Goal: Task Accomplishment & Management: Manage account settings

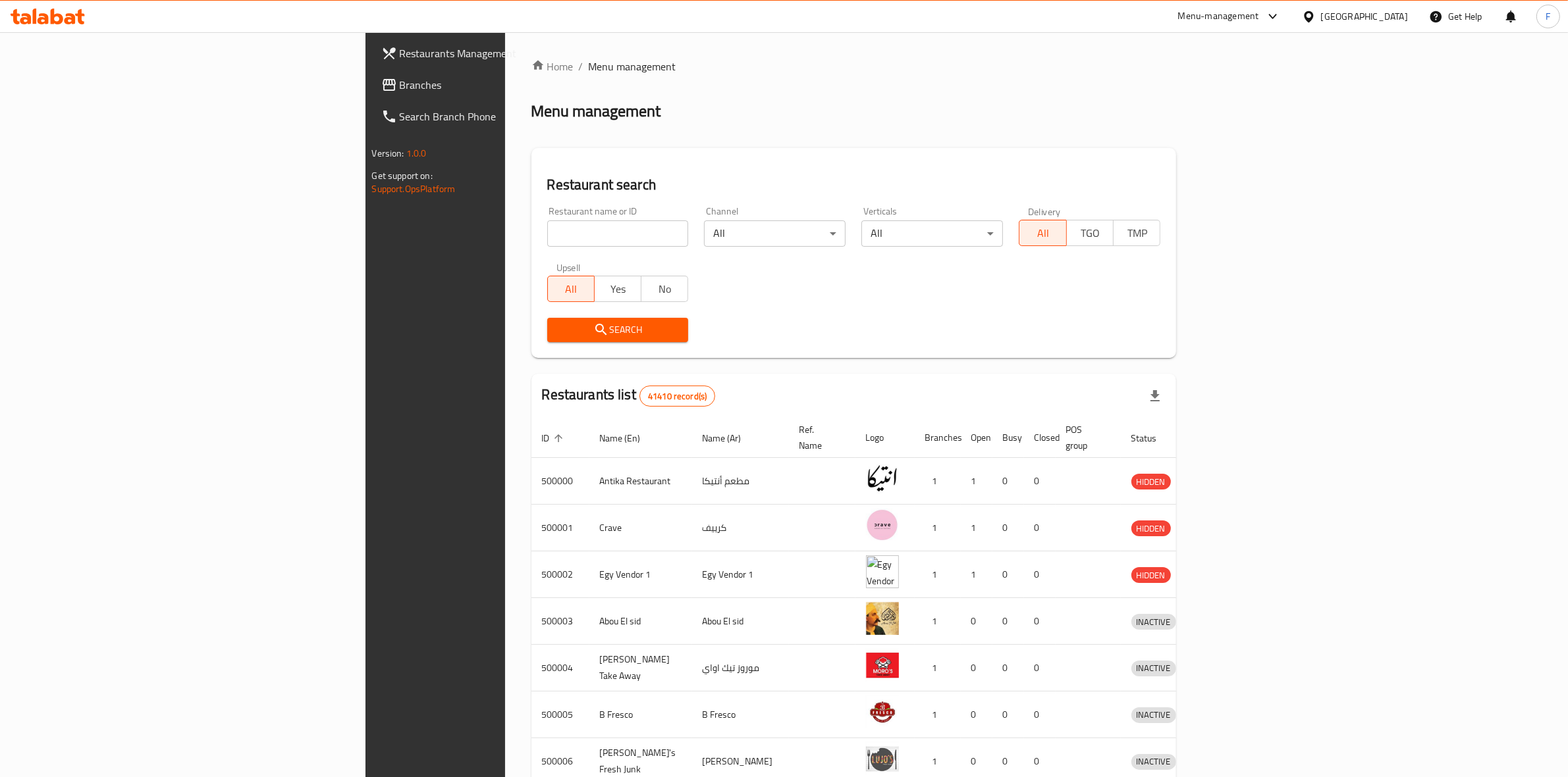
click at [547, 225] on input "search" at bounding box center [618, 233] width 142 height 26
paste input "778376"
type input "778376"
click at [399, 85] on span "Branches" at bounding box center [508, 85] width 218 height 16
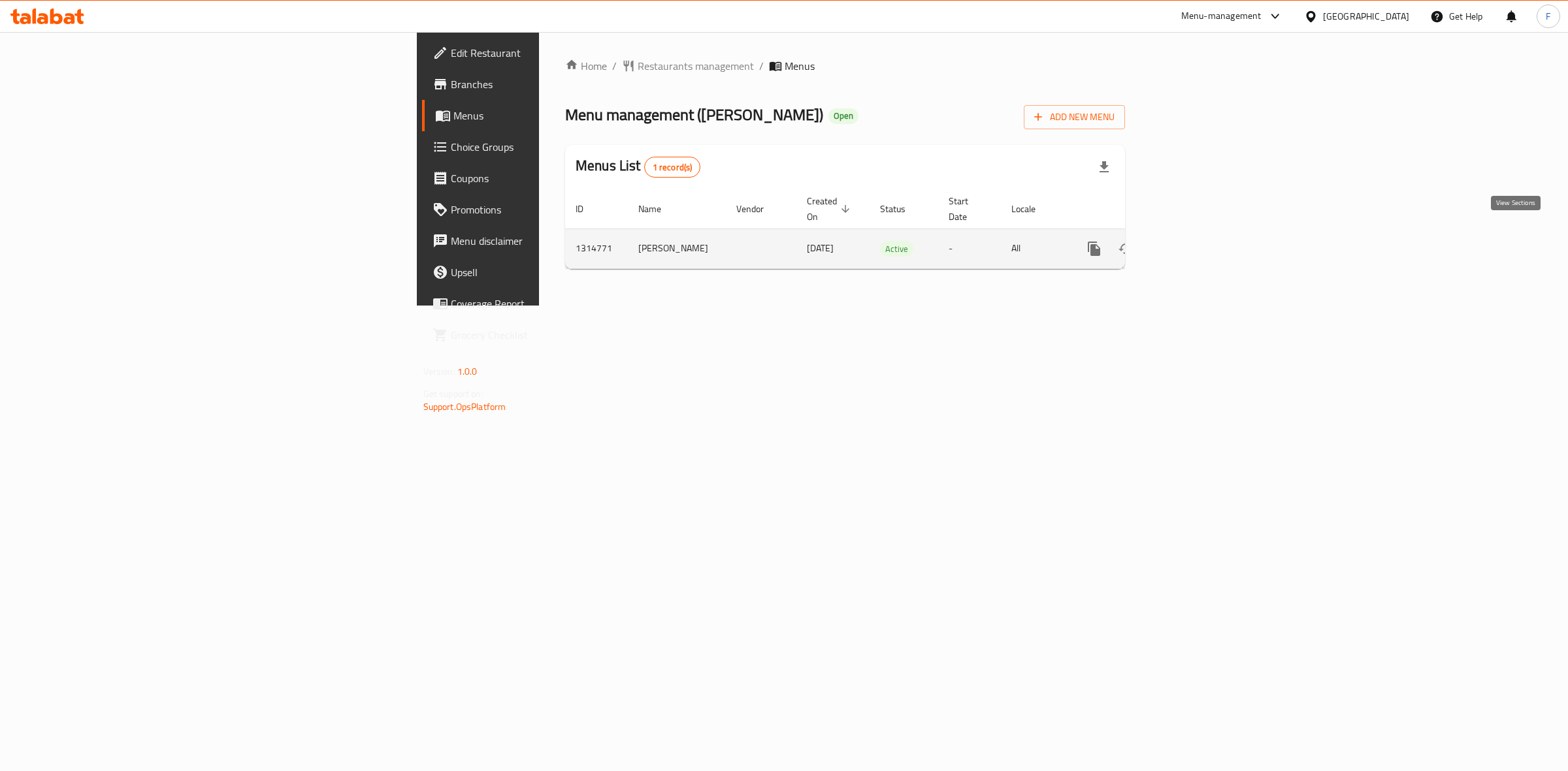
click at [1204, 233] on link "enhanced table" at bounding box center [1188, 249] width 31 height 31
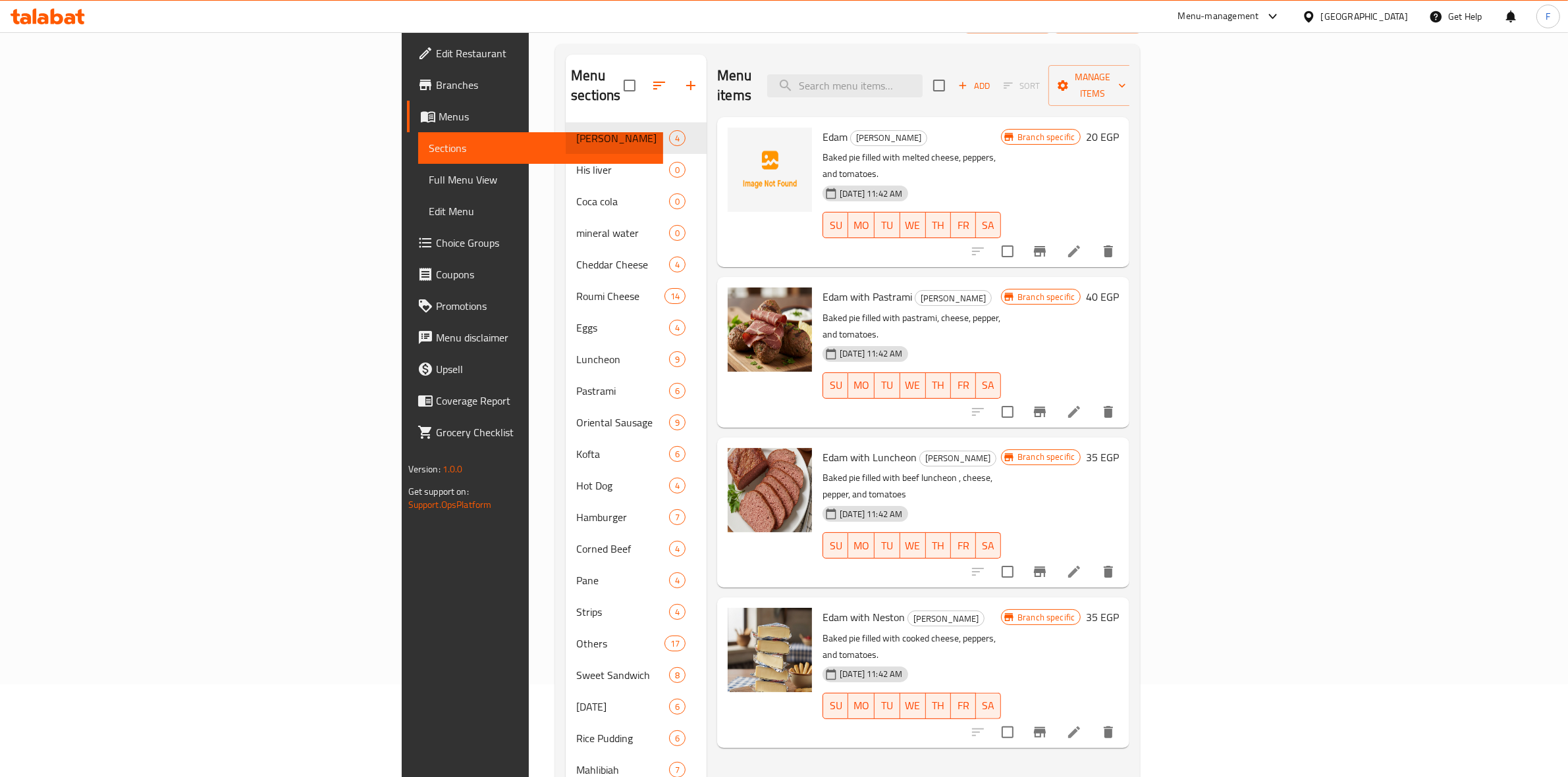
scroll to position [164, 0]
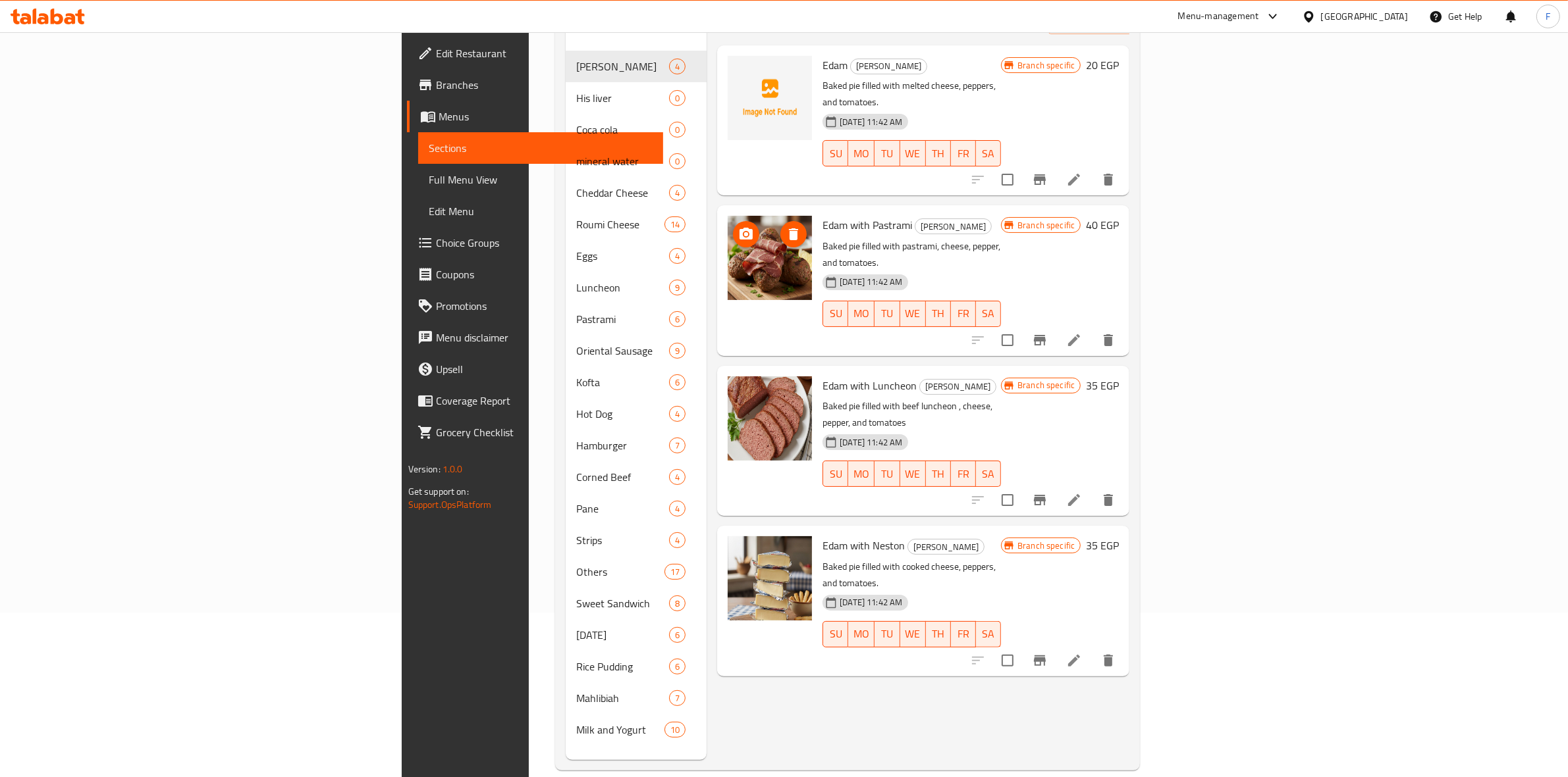
click at [728, 229] on img at bounding box center [770, 258] width 84 height 84
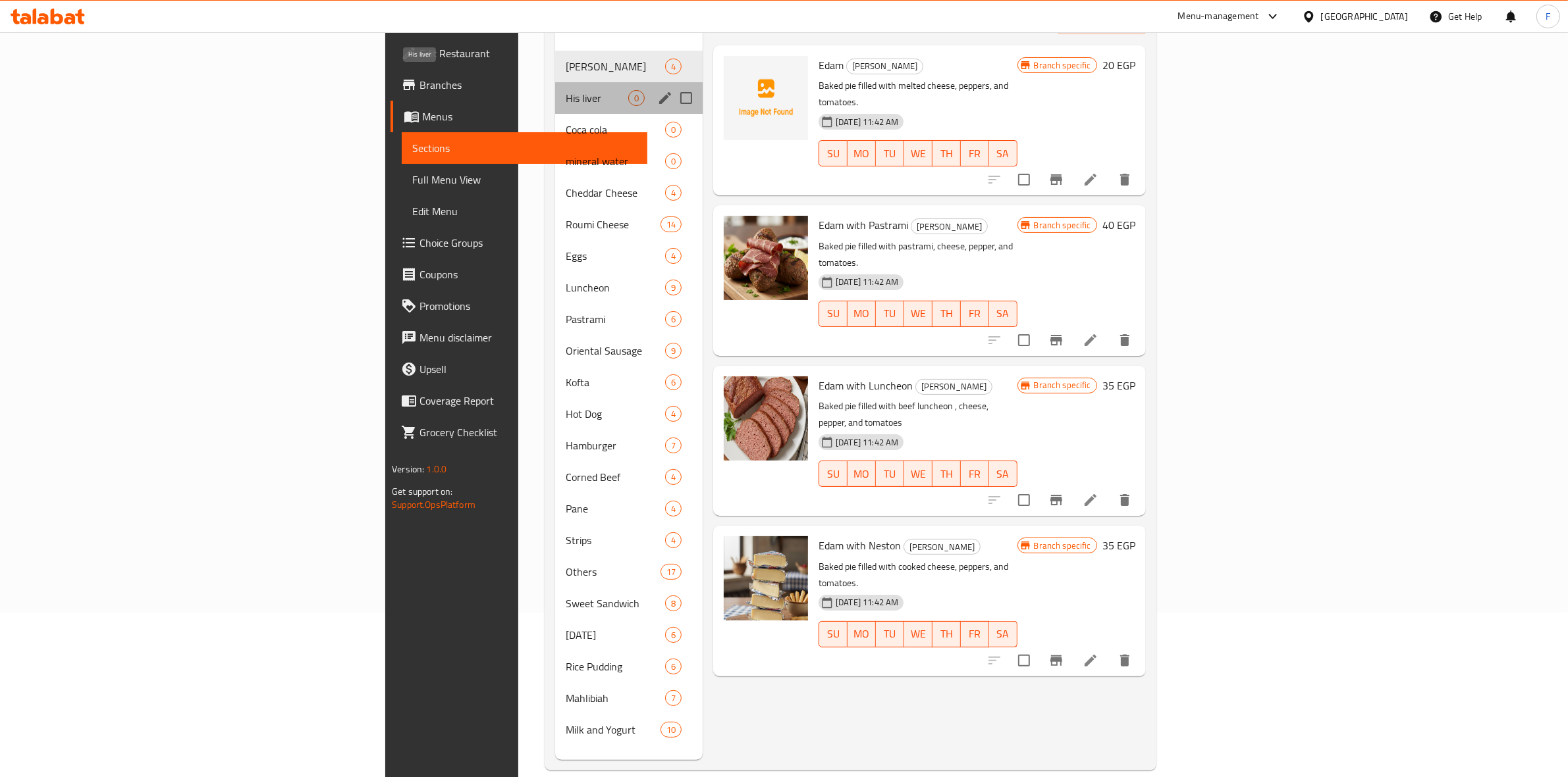
click at [565, 90] on span "His liver" at bounding box center [596, 98] width 63 height 16
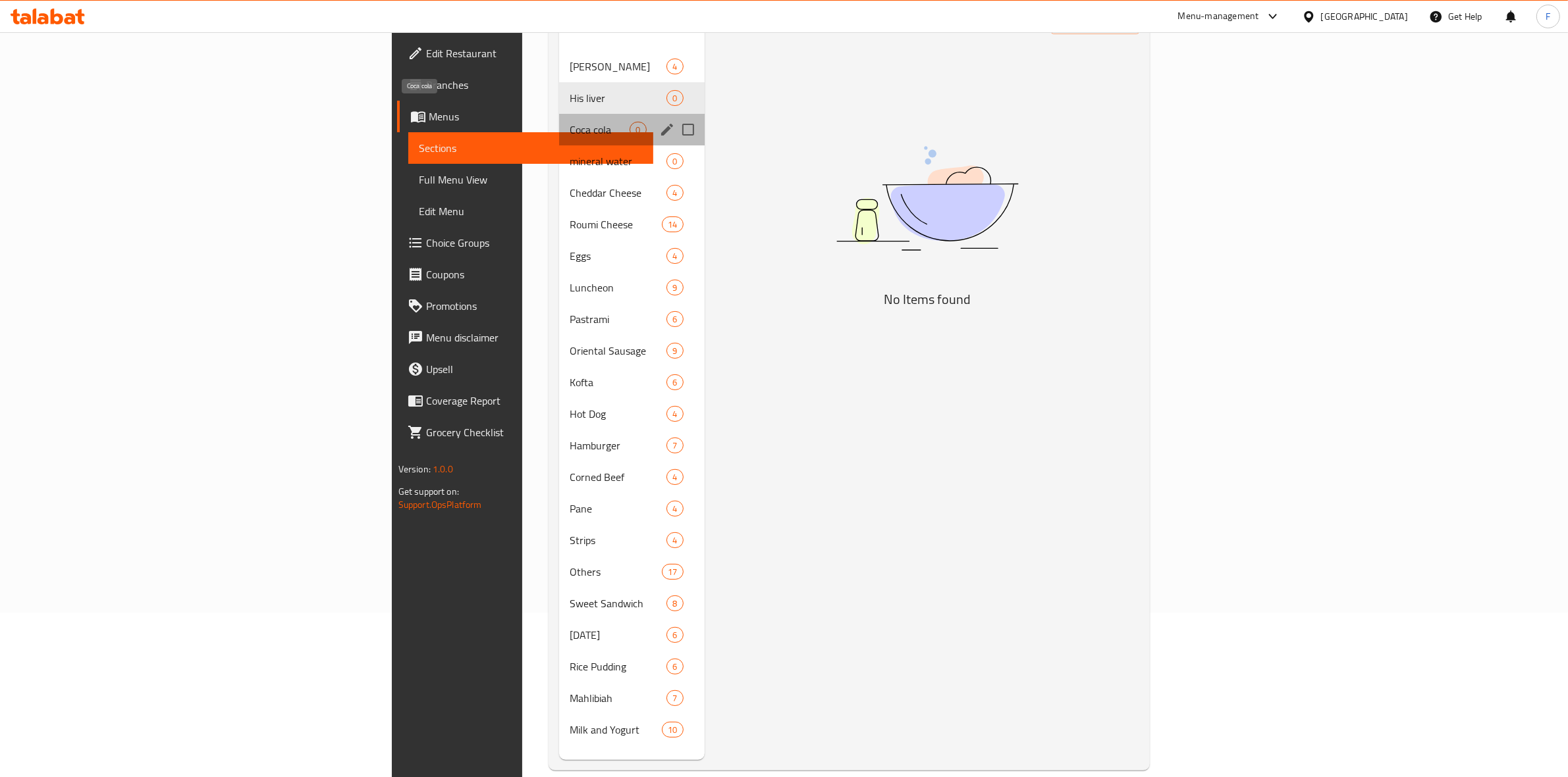
click at [569, 122] on span "Coca cola" at bounding box center [599, 129] width 60 height 16
click at [569, 153] on span "mineral water" at bounding box center [599, 161] width 60 height 16
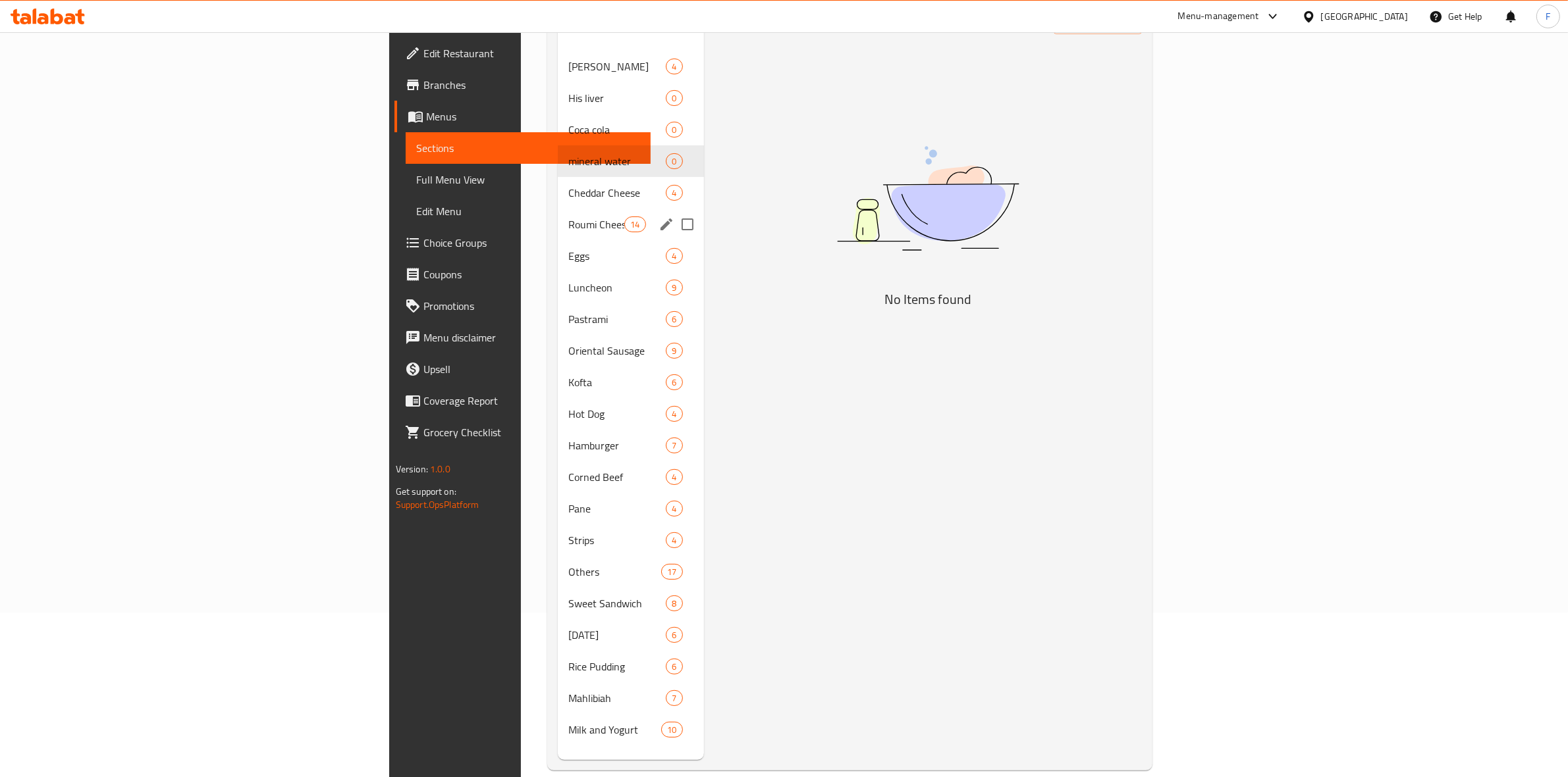
click at [558, 215] on div "Roumi Cheese 14" at bounding box center [631, 224] width 146 height 32
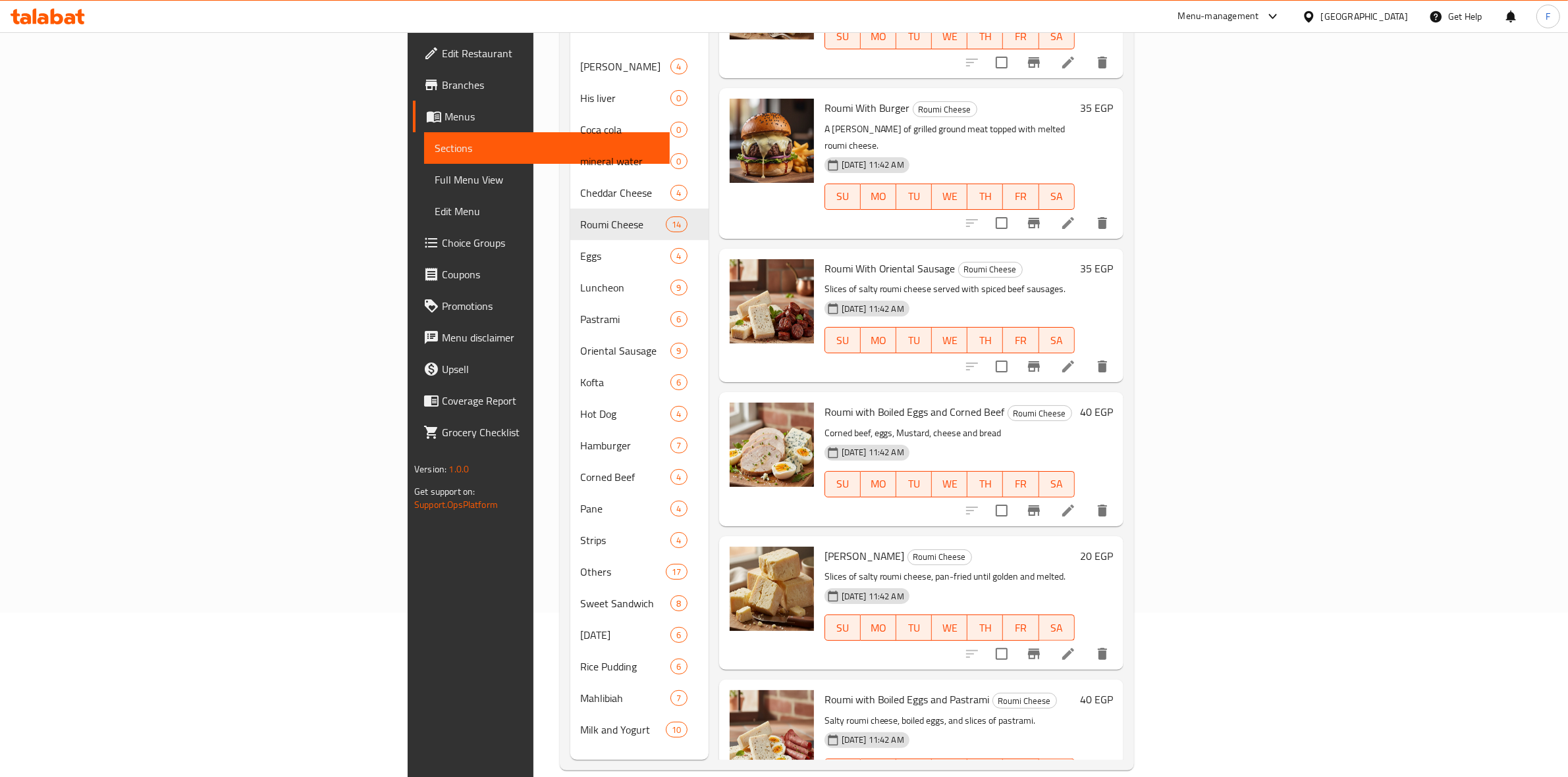
scroll to position [185, 0]
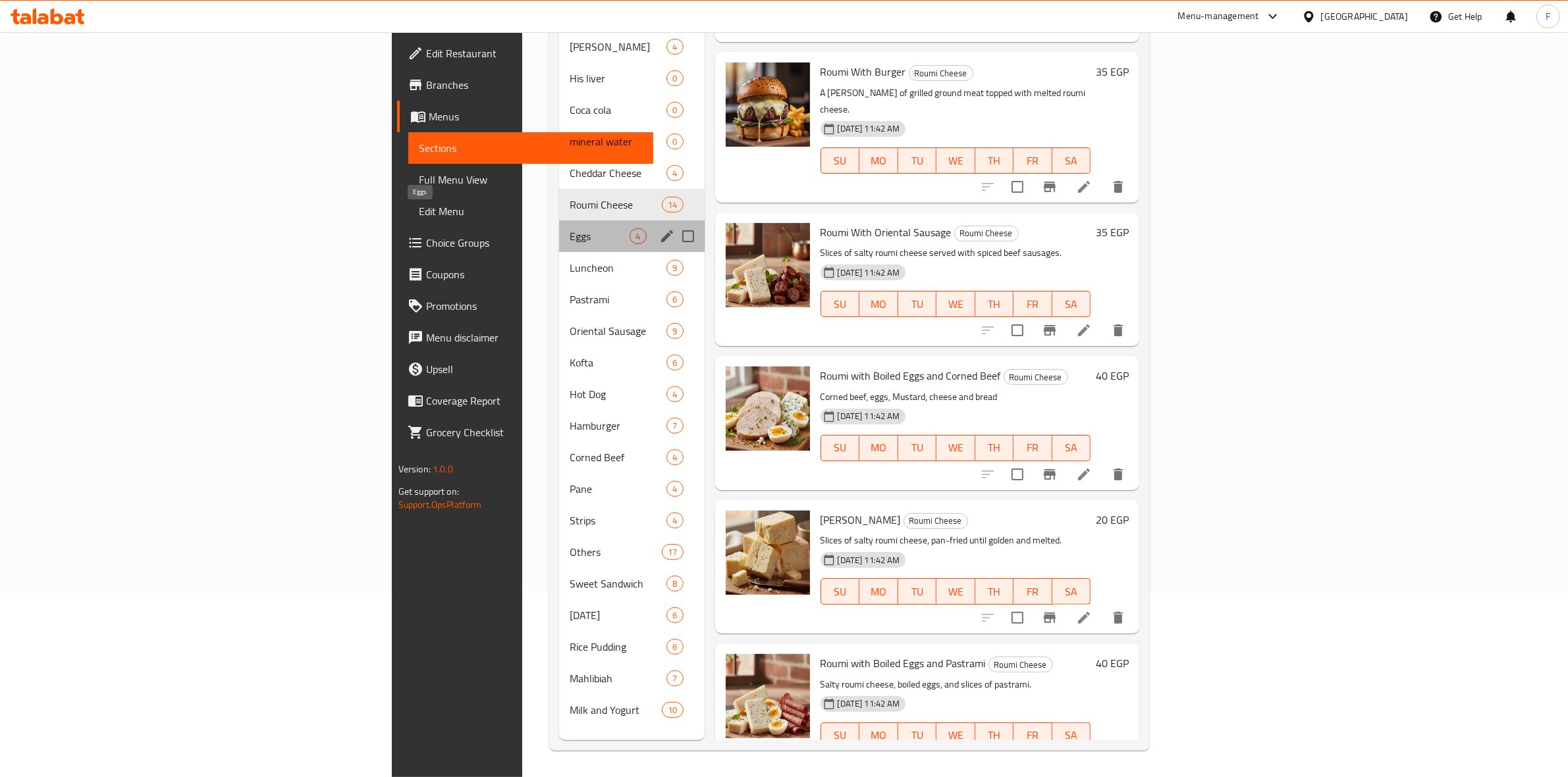
click at [569, 228] on span "Eggs" at bounding box center [599, 236] width 60 height 16
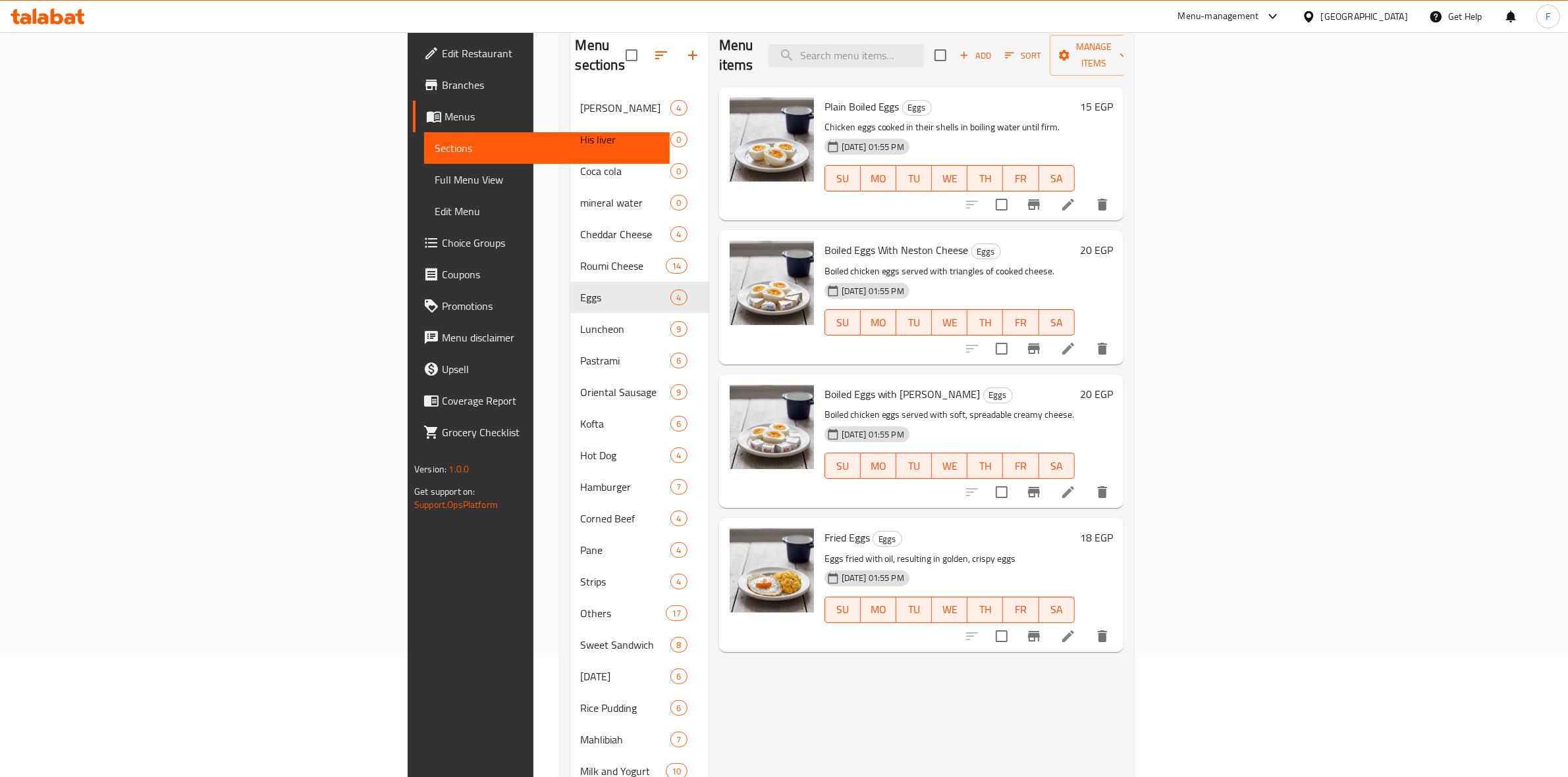
scroll to position [185, 0]
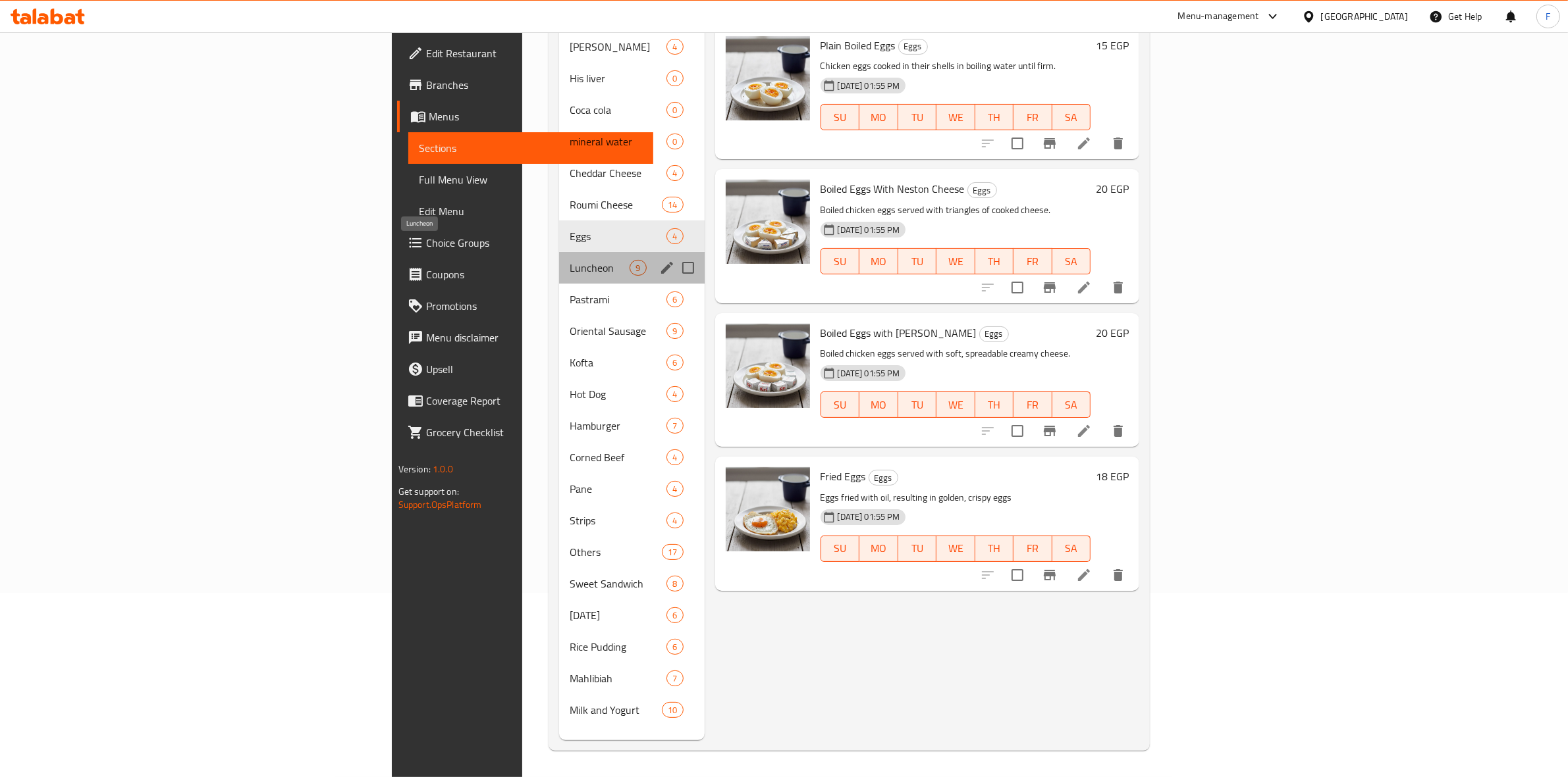
click at [569, 260] on span "Luncheon" at bounding box center [599, 268] width 60 height 16
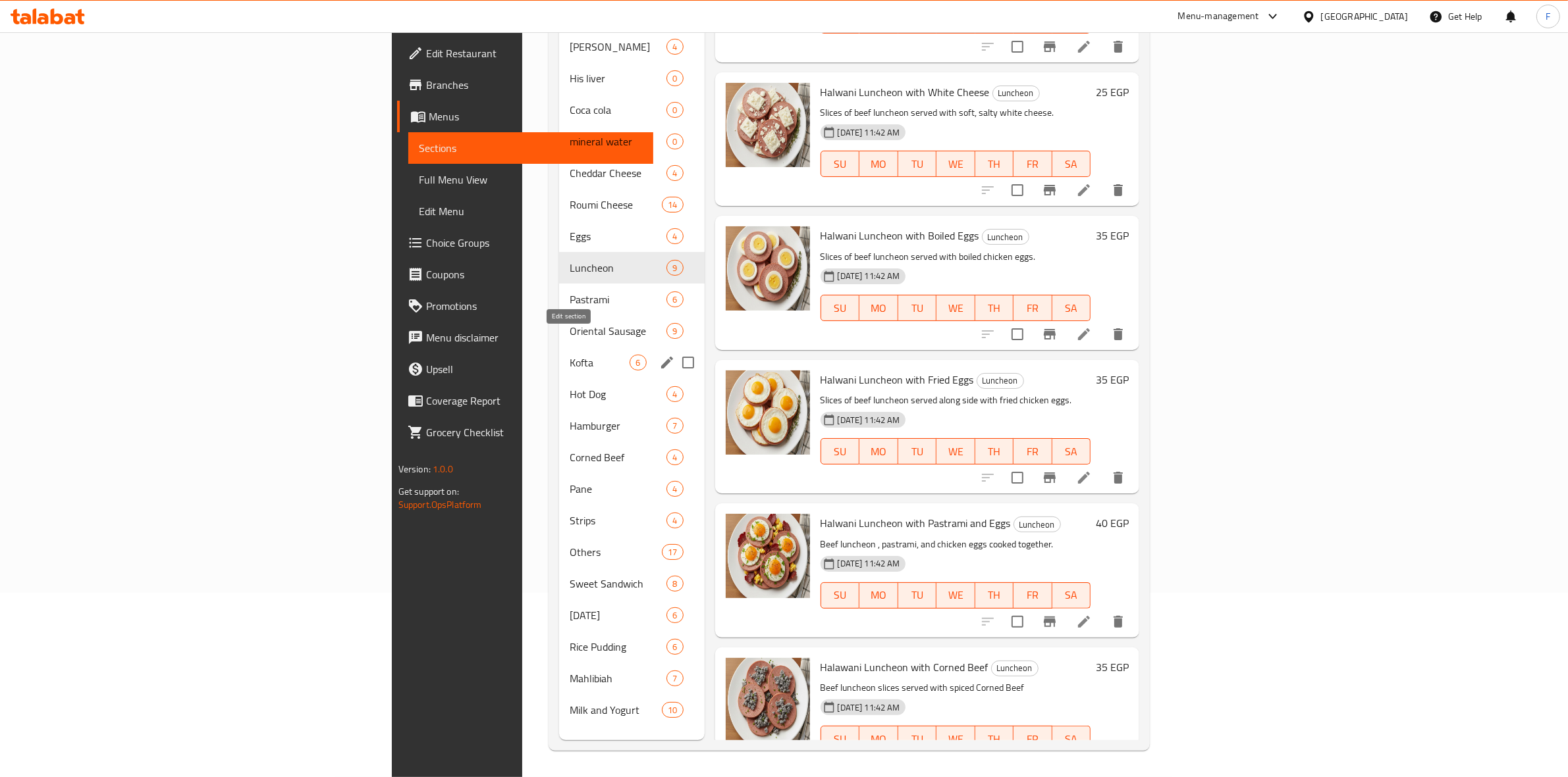
scroll to position [529, 0]
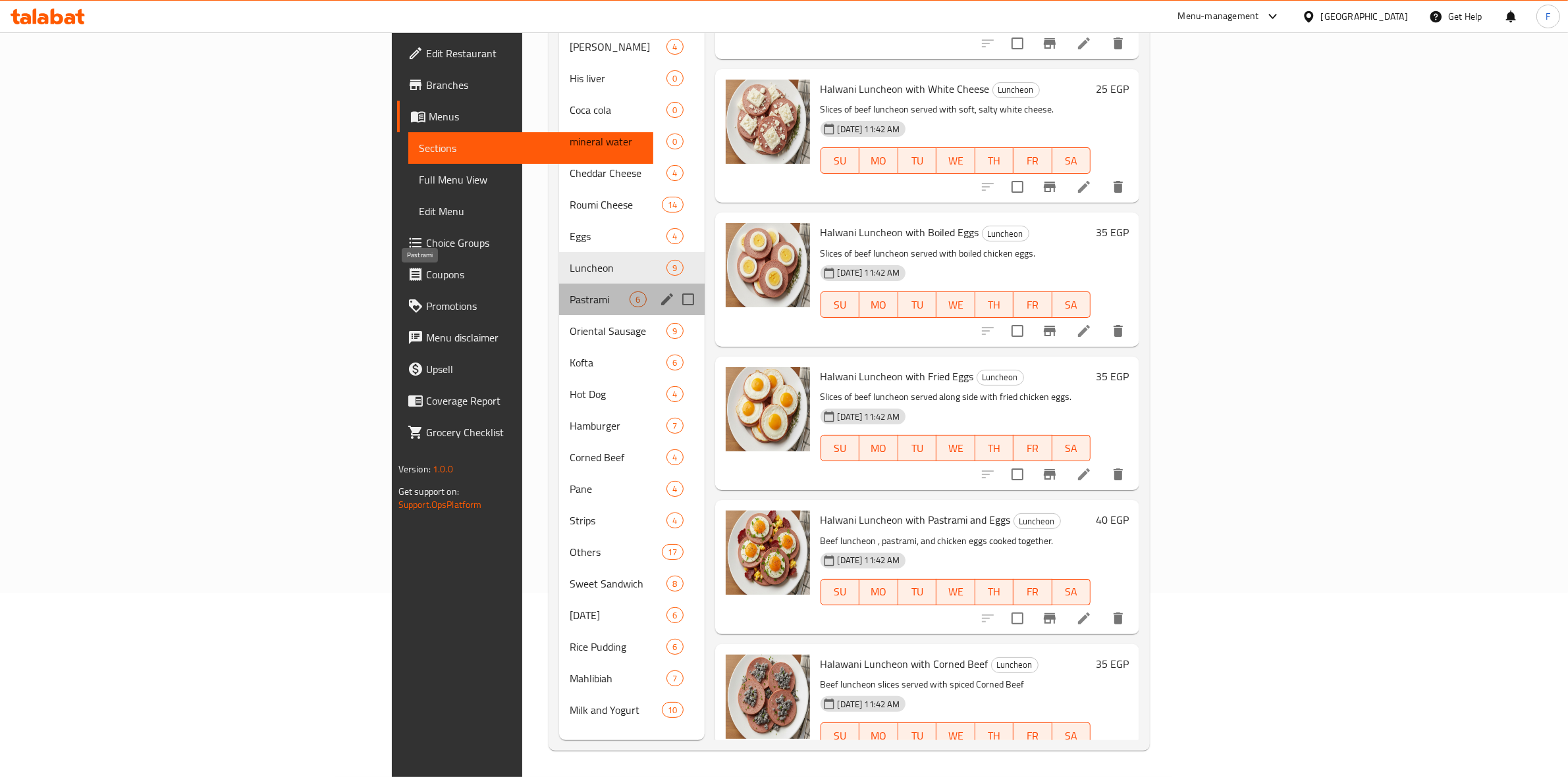
click at [569, 292] on span "Pastrami" at bounding box center [599, 299] width 60 height 16
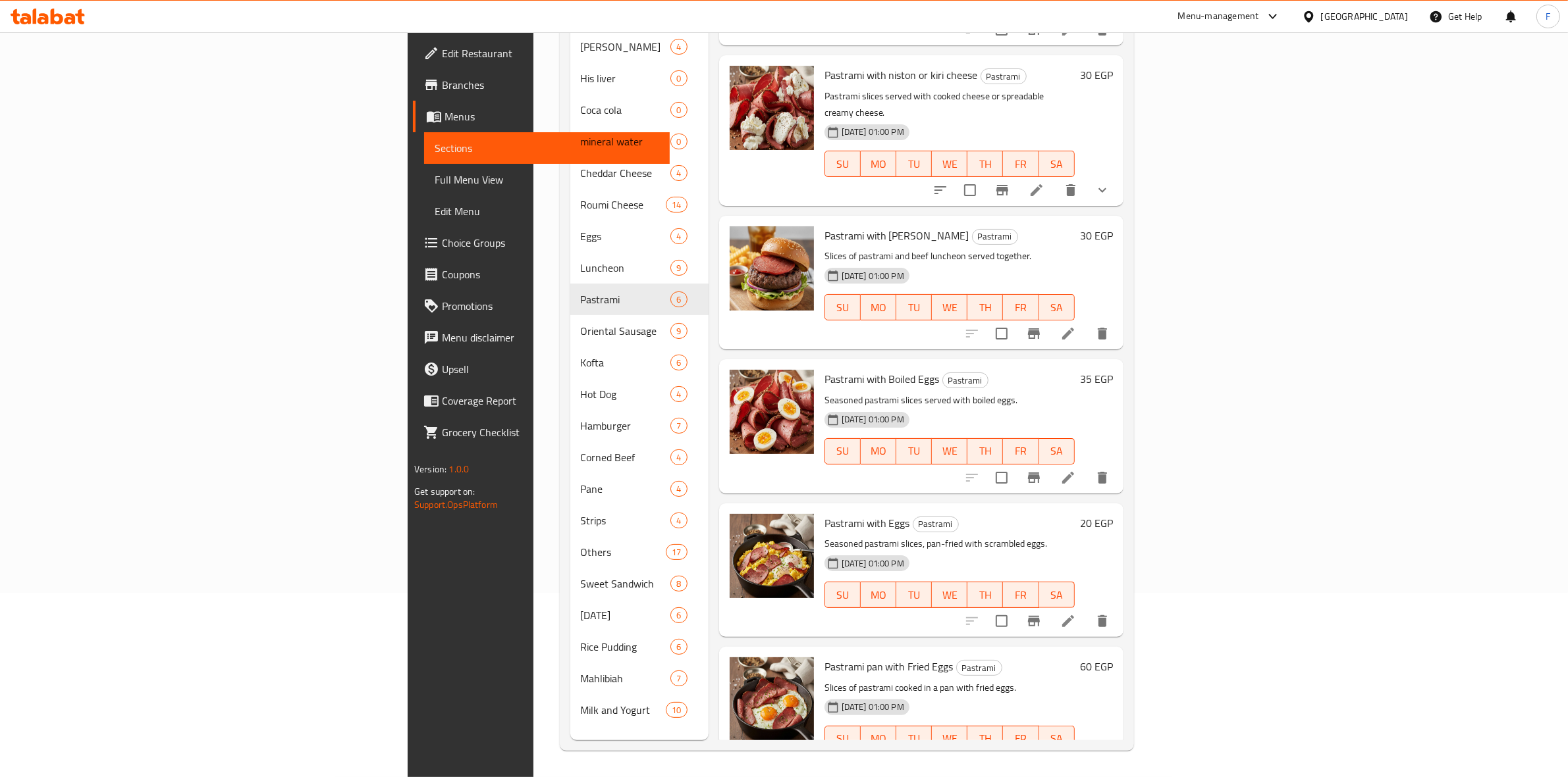
scroll to position [117, 0]
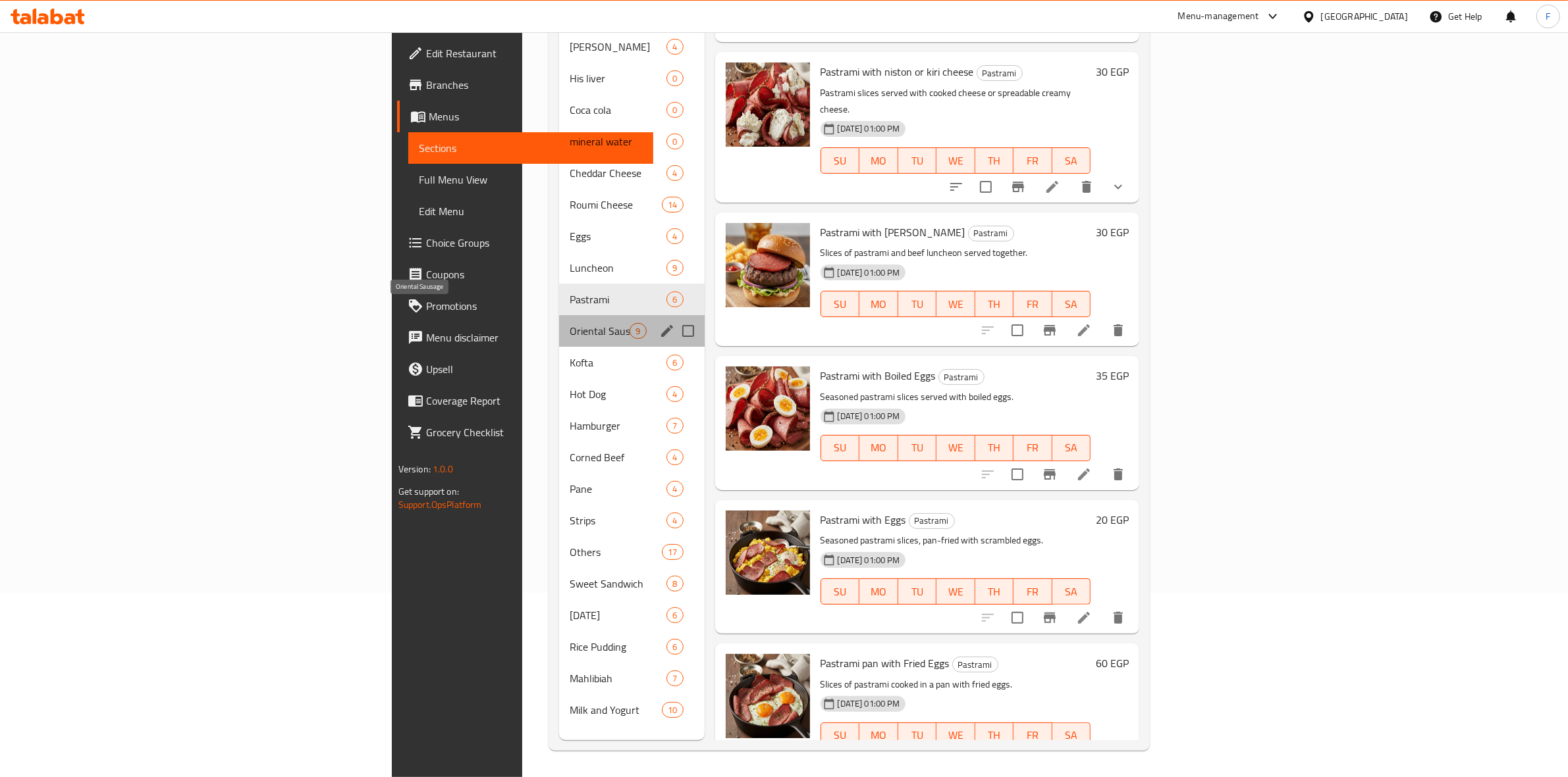
click at [569, 323] on span "Oriental Sausage" at bounding box center [599, 331] width 60 height 16
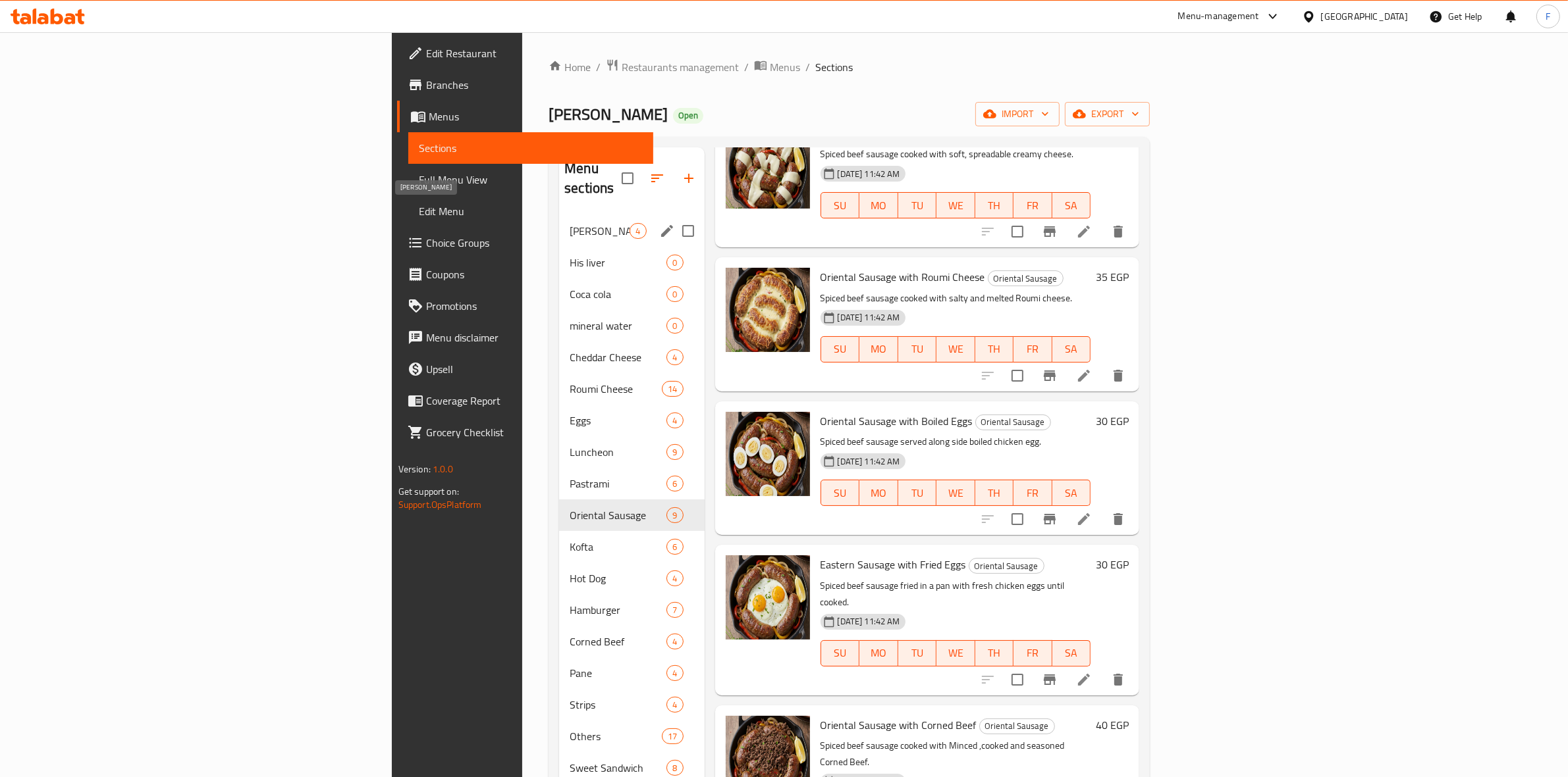
click at [569, 223] on span "[PERSON_NAME]" at bounding box center [599, 231] width 60 height 16
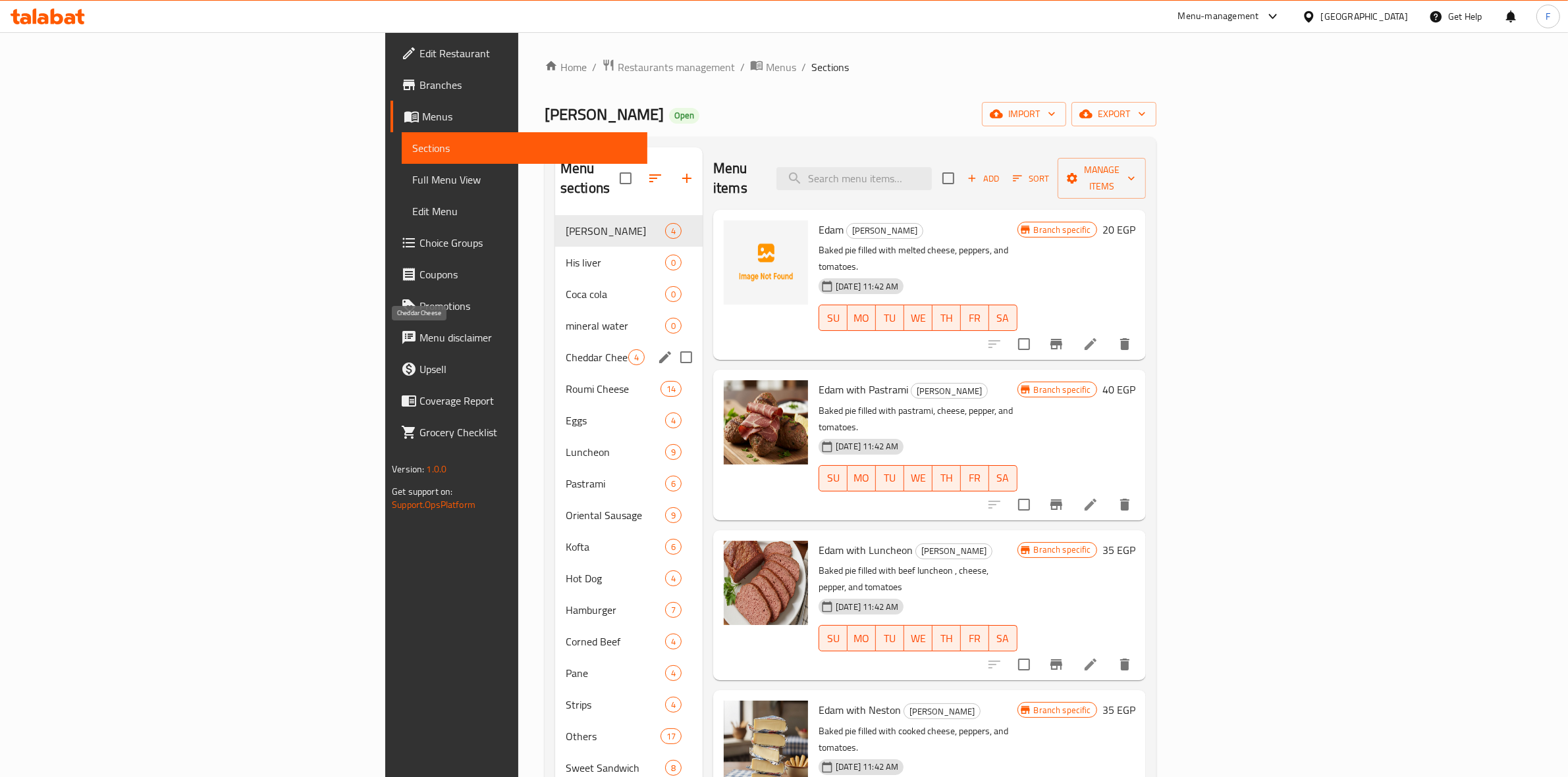
click at [565, 350] on span "Cheddar Cheese" at bounding box center [596, 357] width 63 height 16
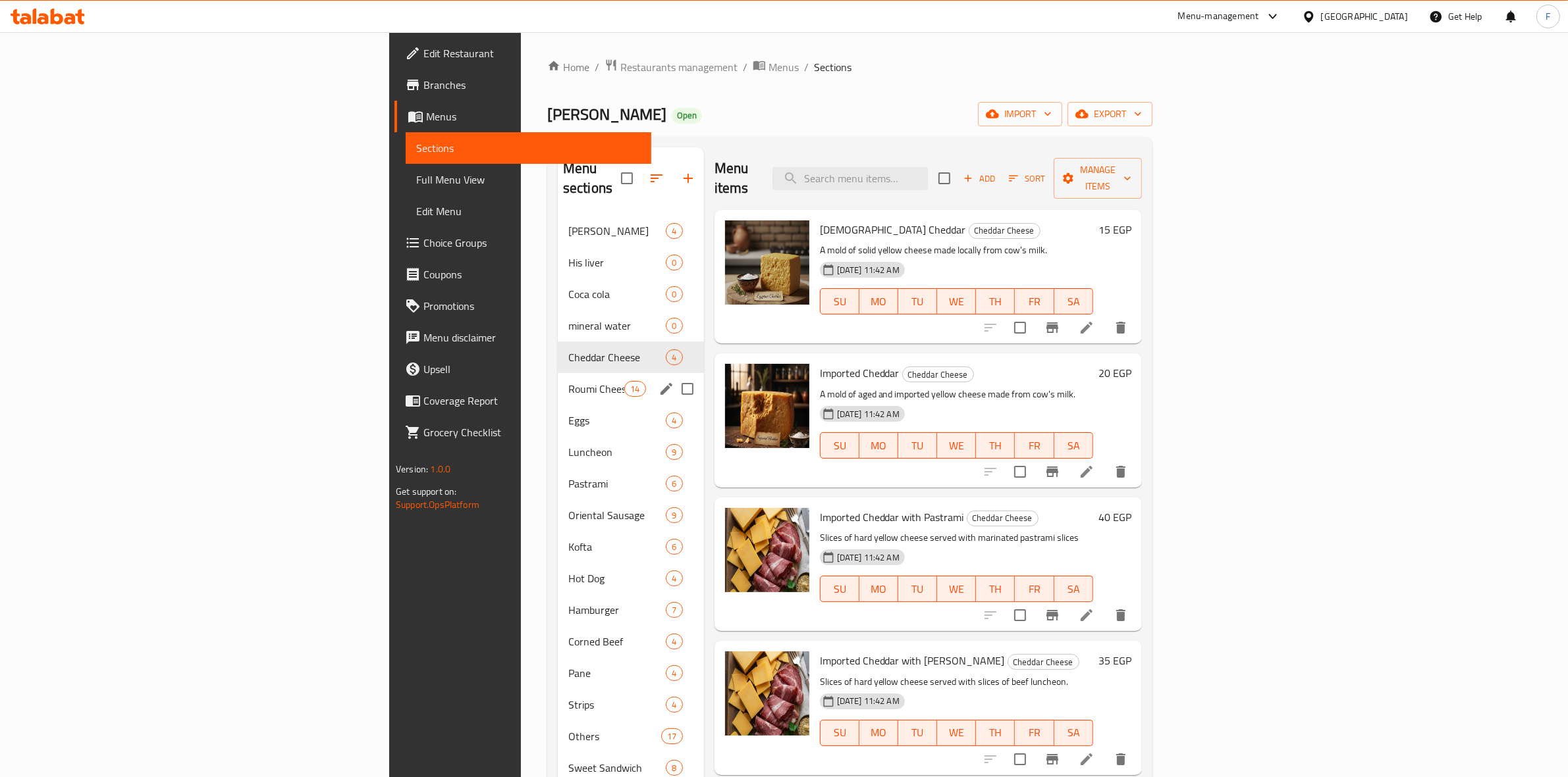
click at [558, 380] on div "Roumi Cheese 14" at bounding box center [631, 389] width 146 height 32
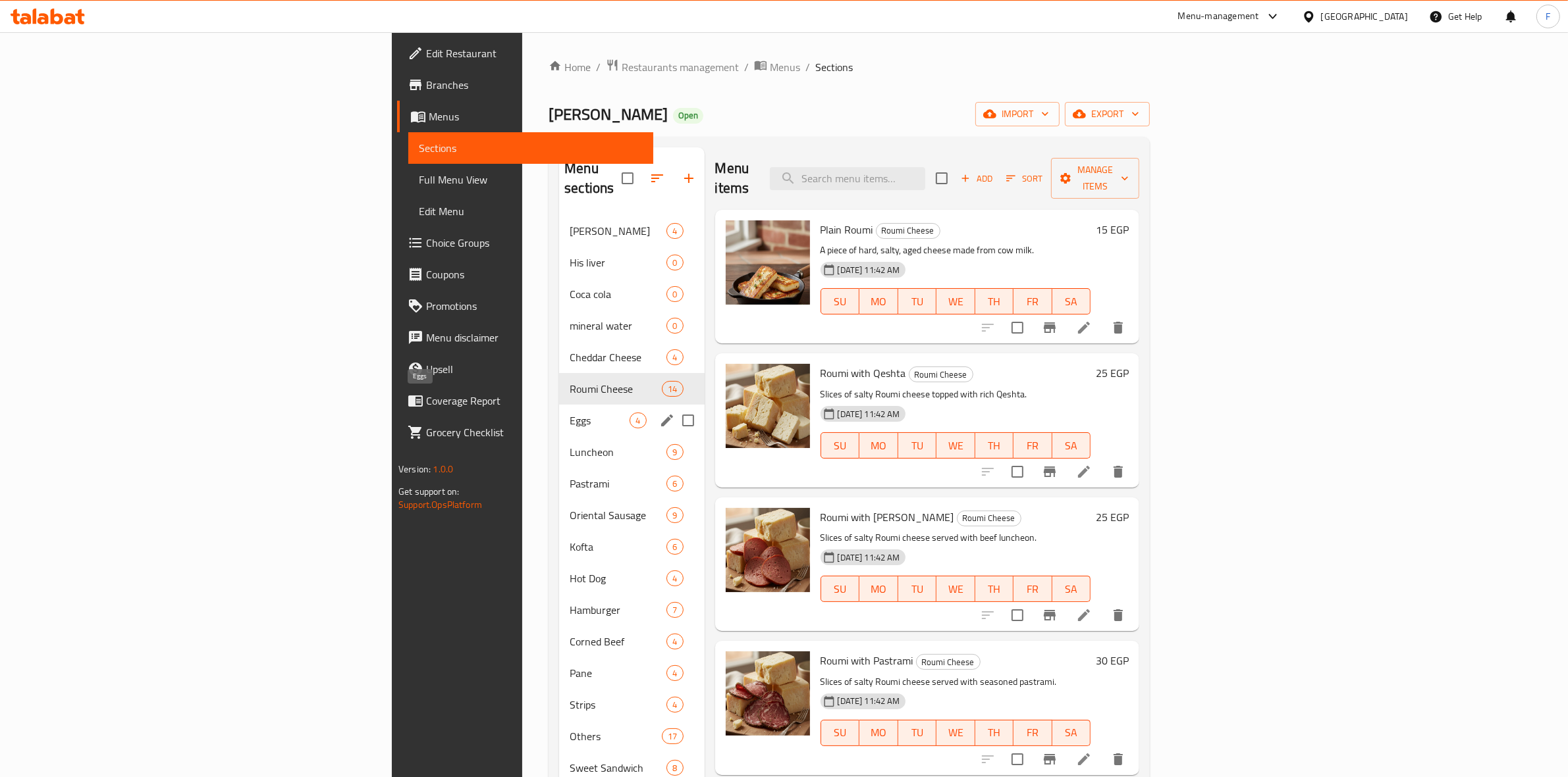
click at [569, 413] on span "Eggs" at bounding box center [599, 421] width 60 height 16
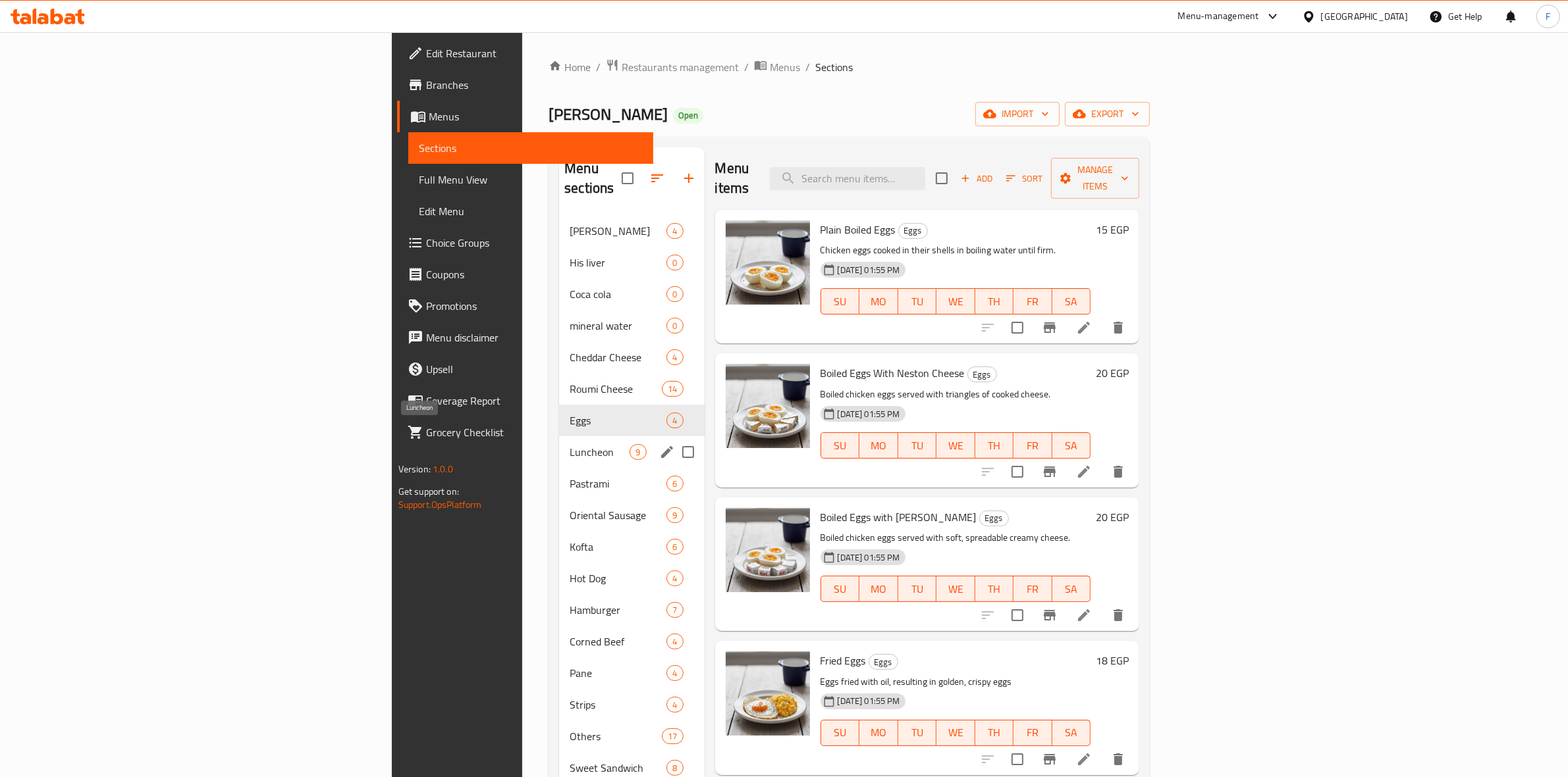
click at [569, 444] on span "Luncheon" at bounding box center [599, 451] width 60 height 16
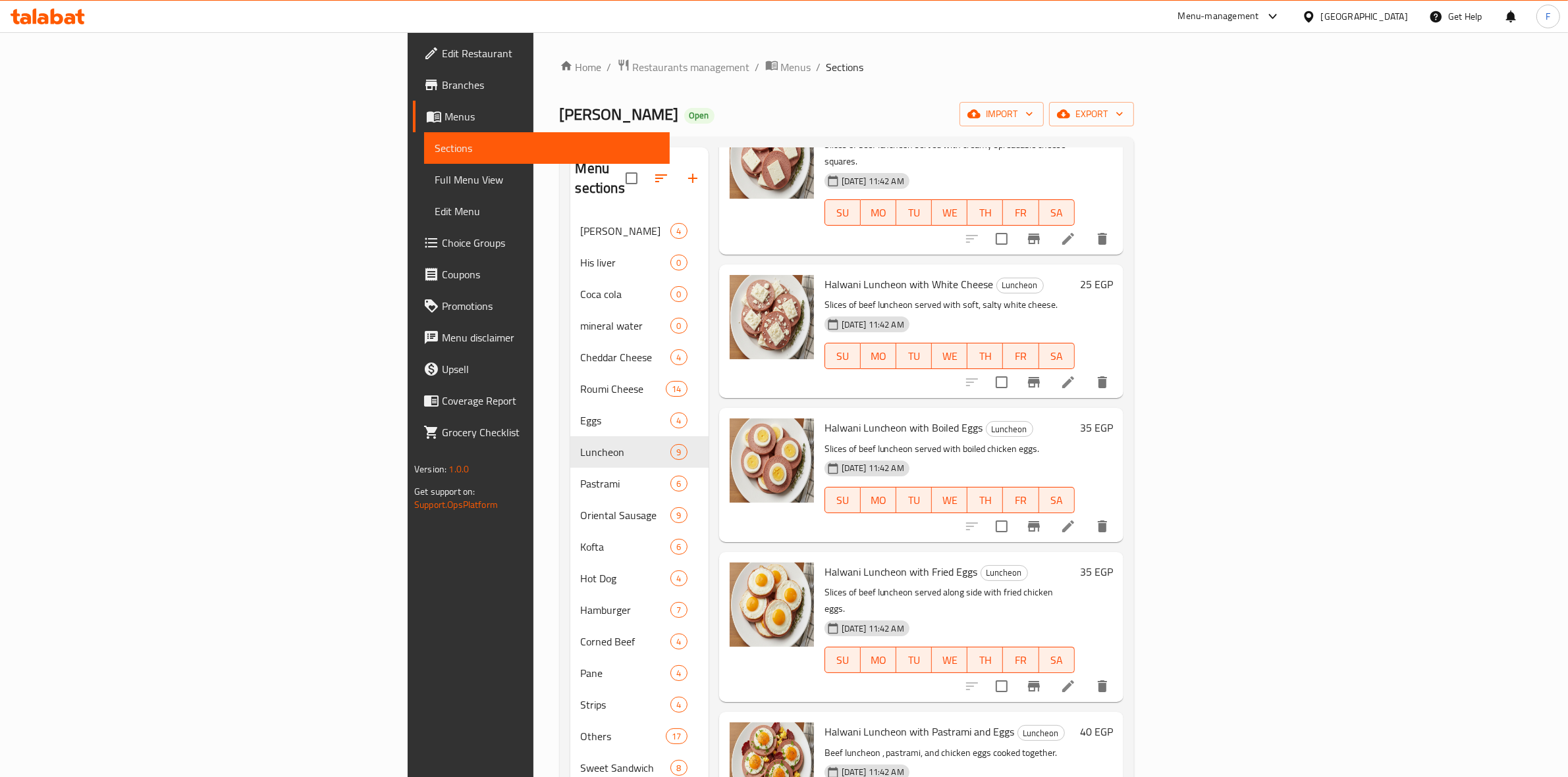
scroll to position [529, 0]
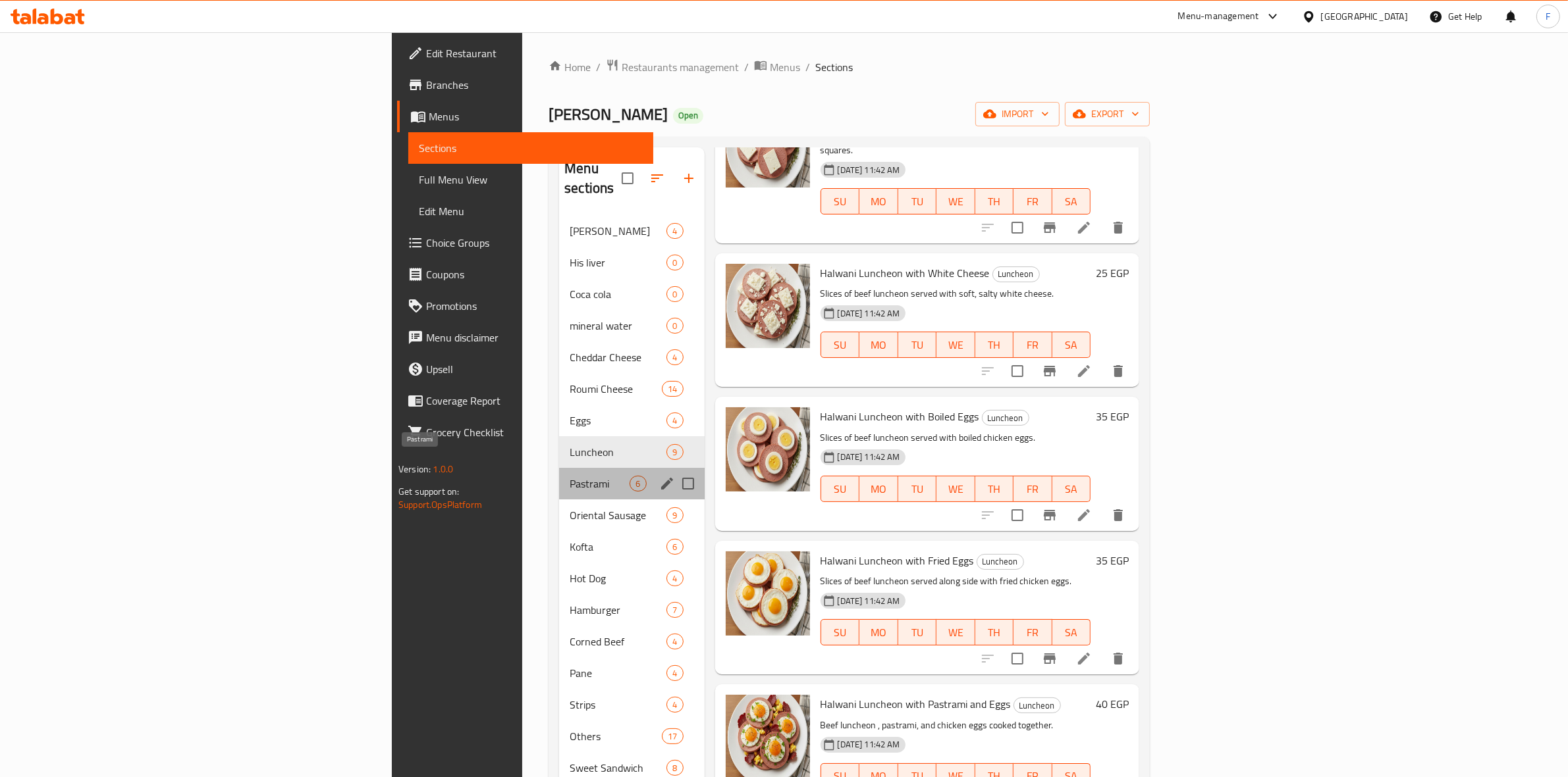
click at [569, 476] on span "Pastrami" at bounding box center [599, 483] width 60 height 16
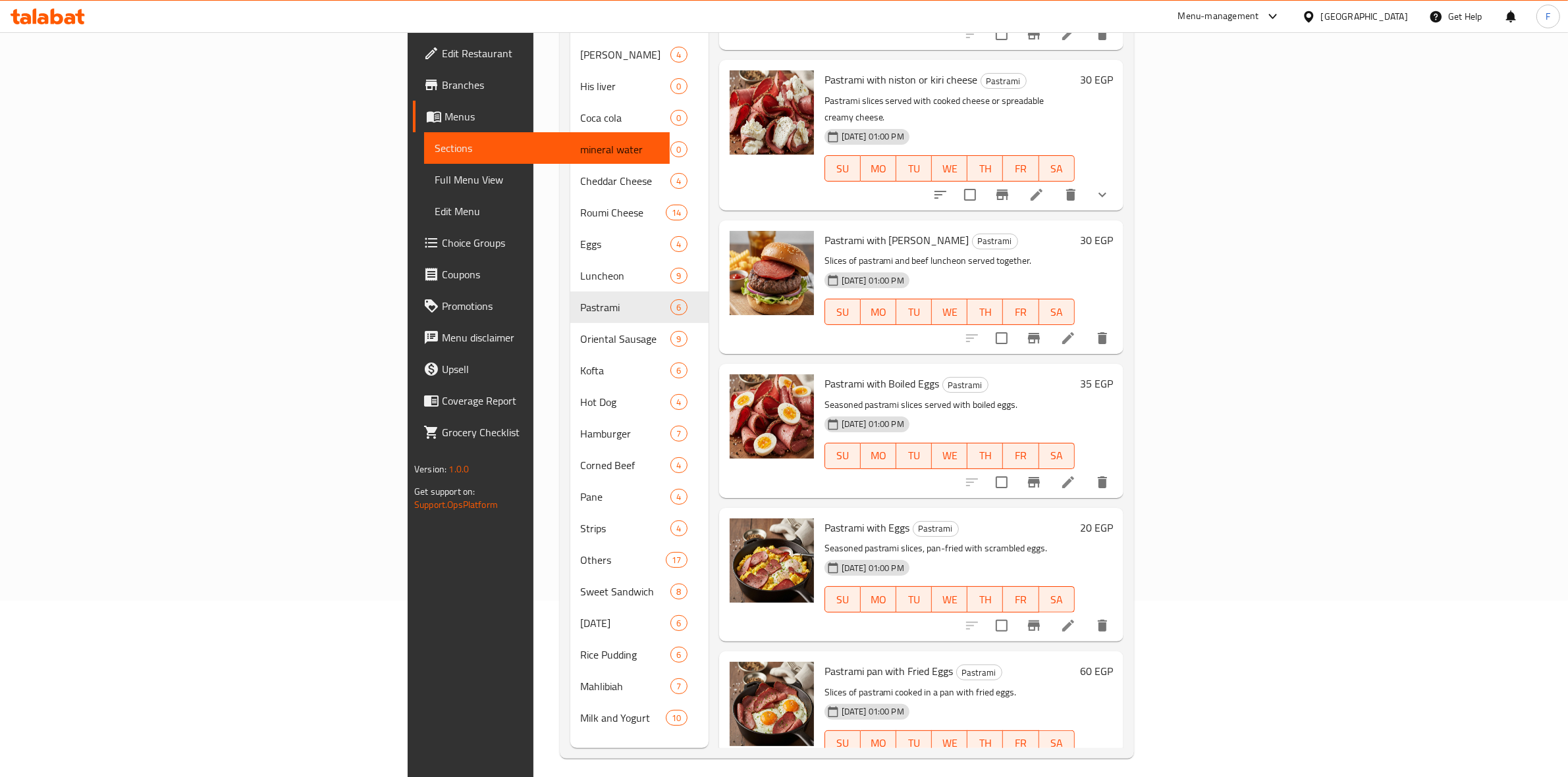
scroll to position [185, 0]
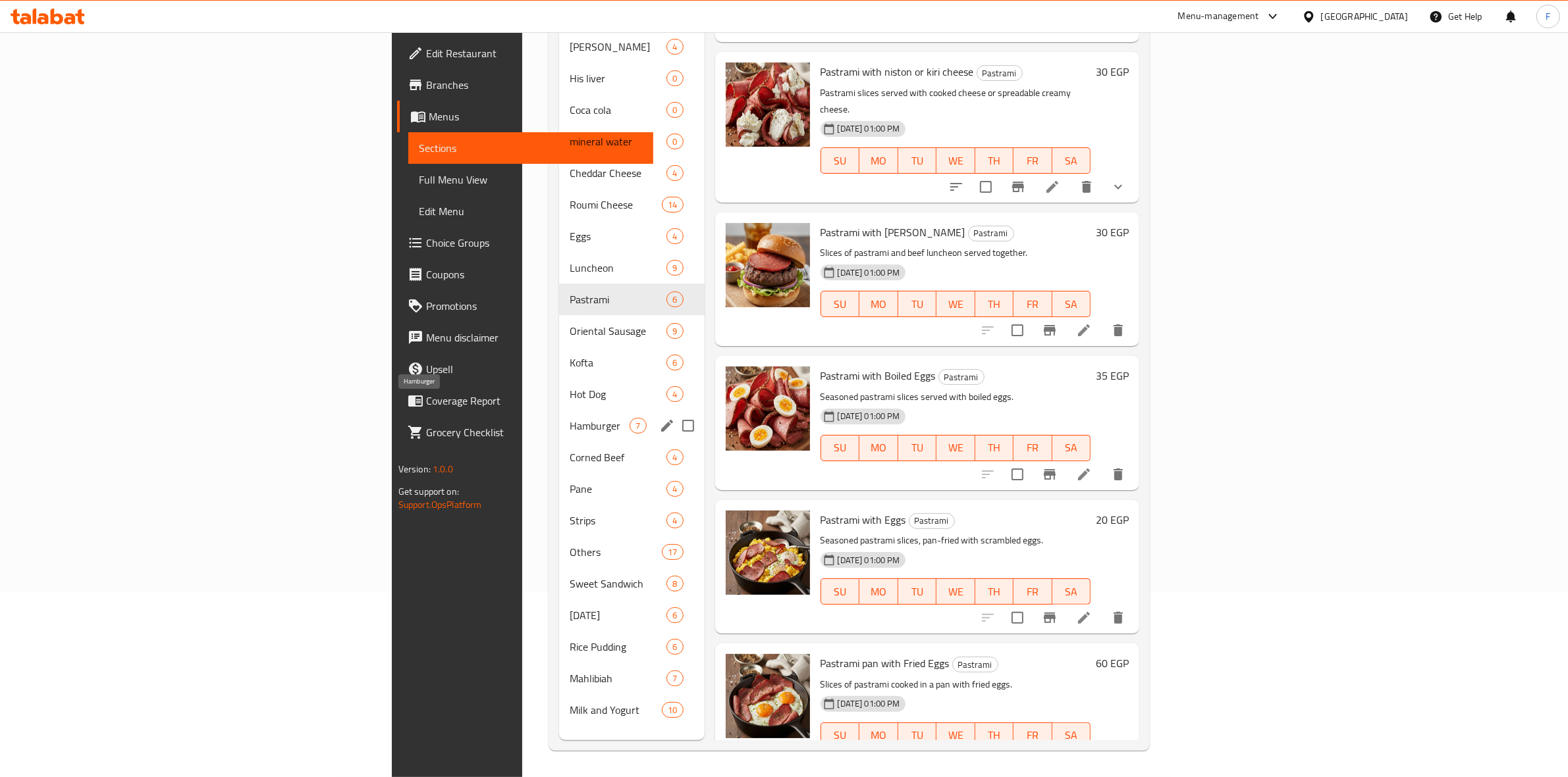
click at [569, 418] on span "Hamburger" at bounding box center [599, 425] width 60 height 16
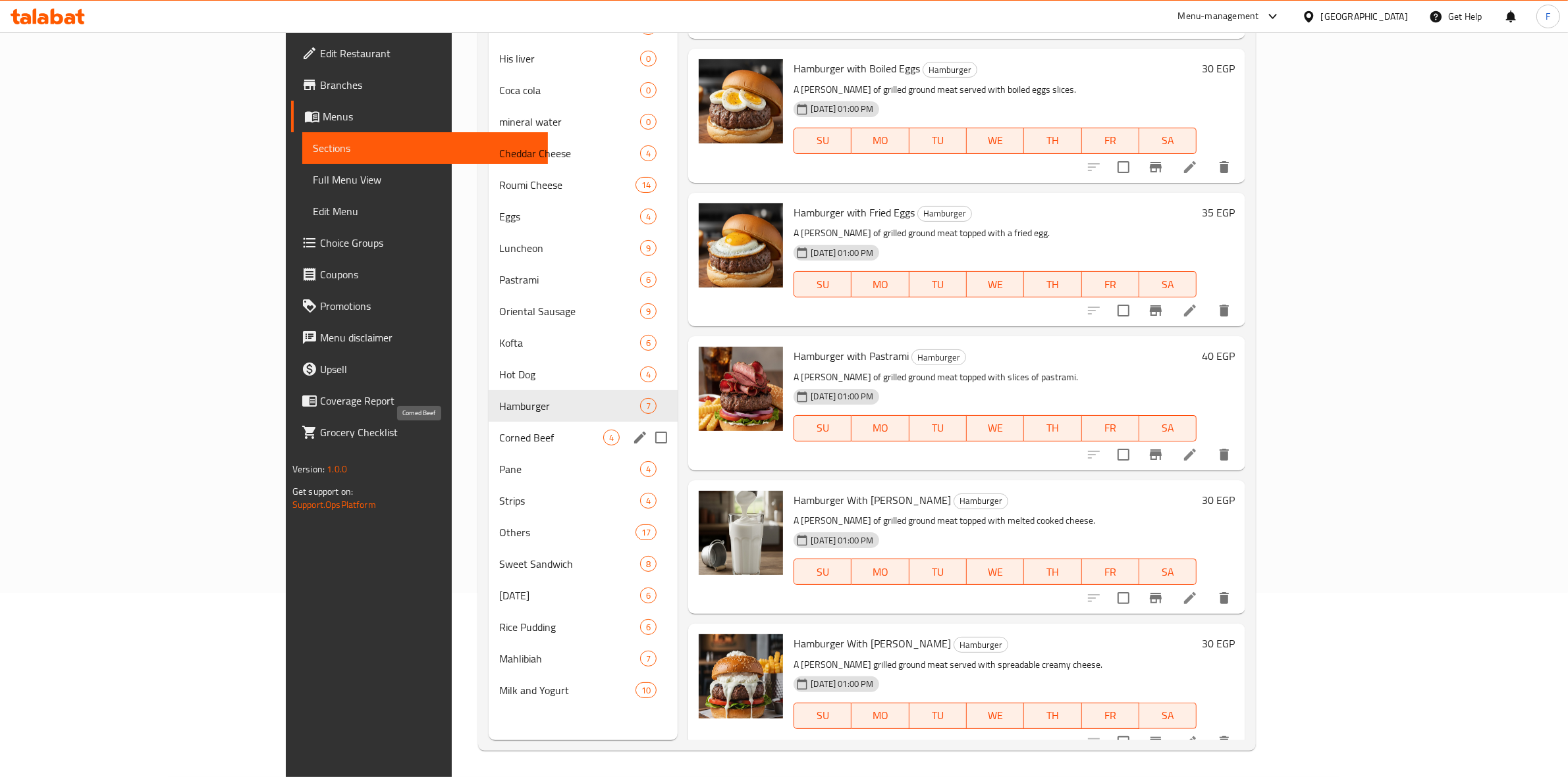
click at [499, 435] on span "Corned Beef" at bounding box center [551, 437] width 104 height 16
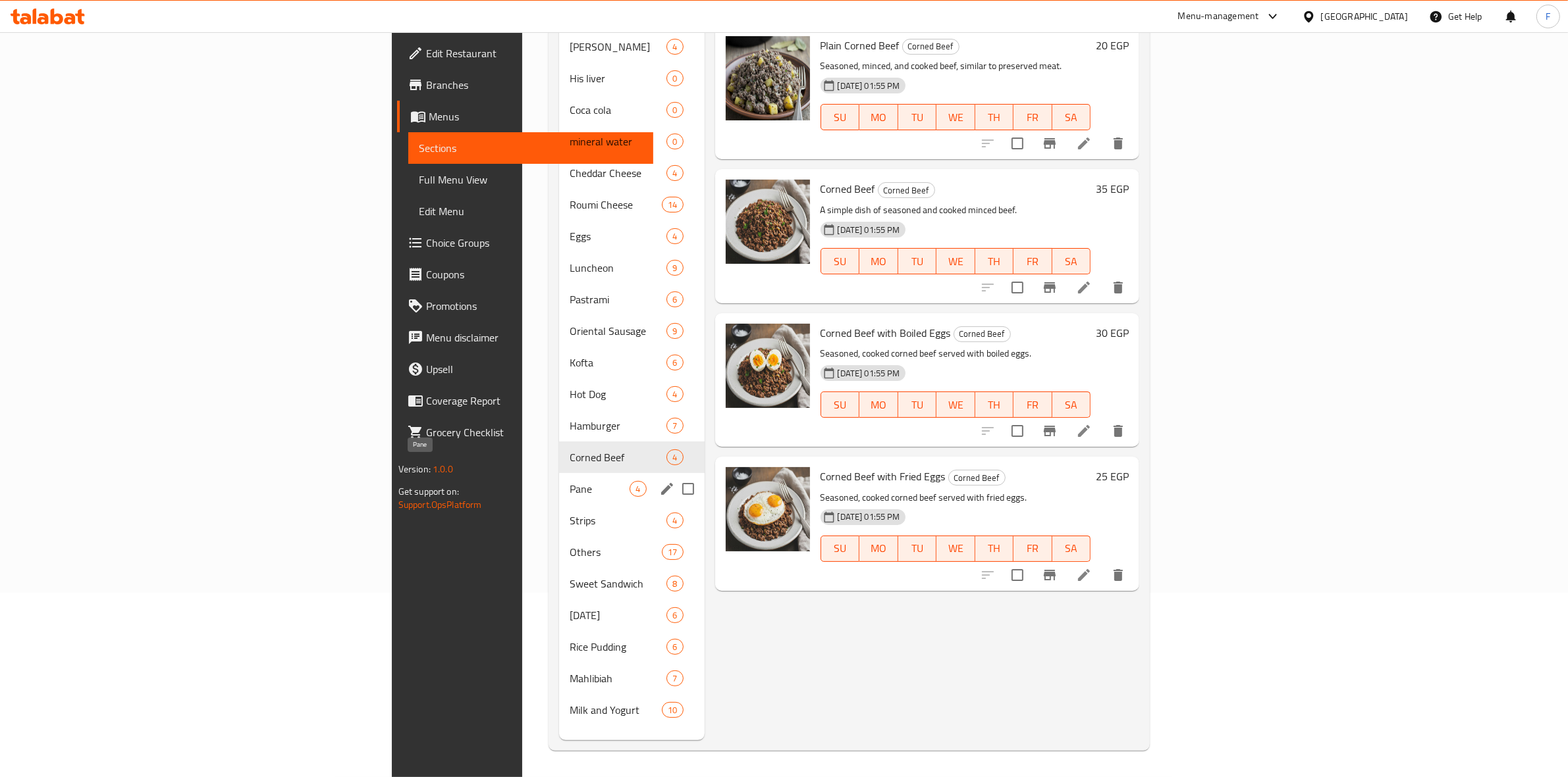
click at [569, 481] on span "Pane" at bounding box center [599, 489] width 60 height 16
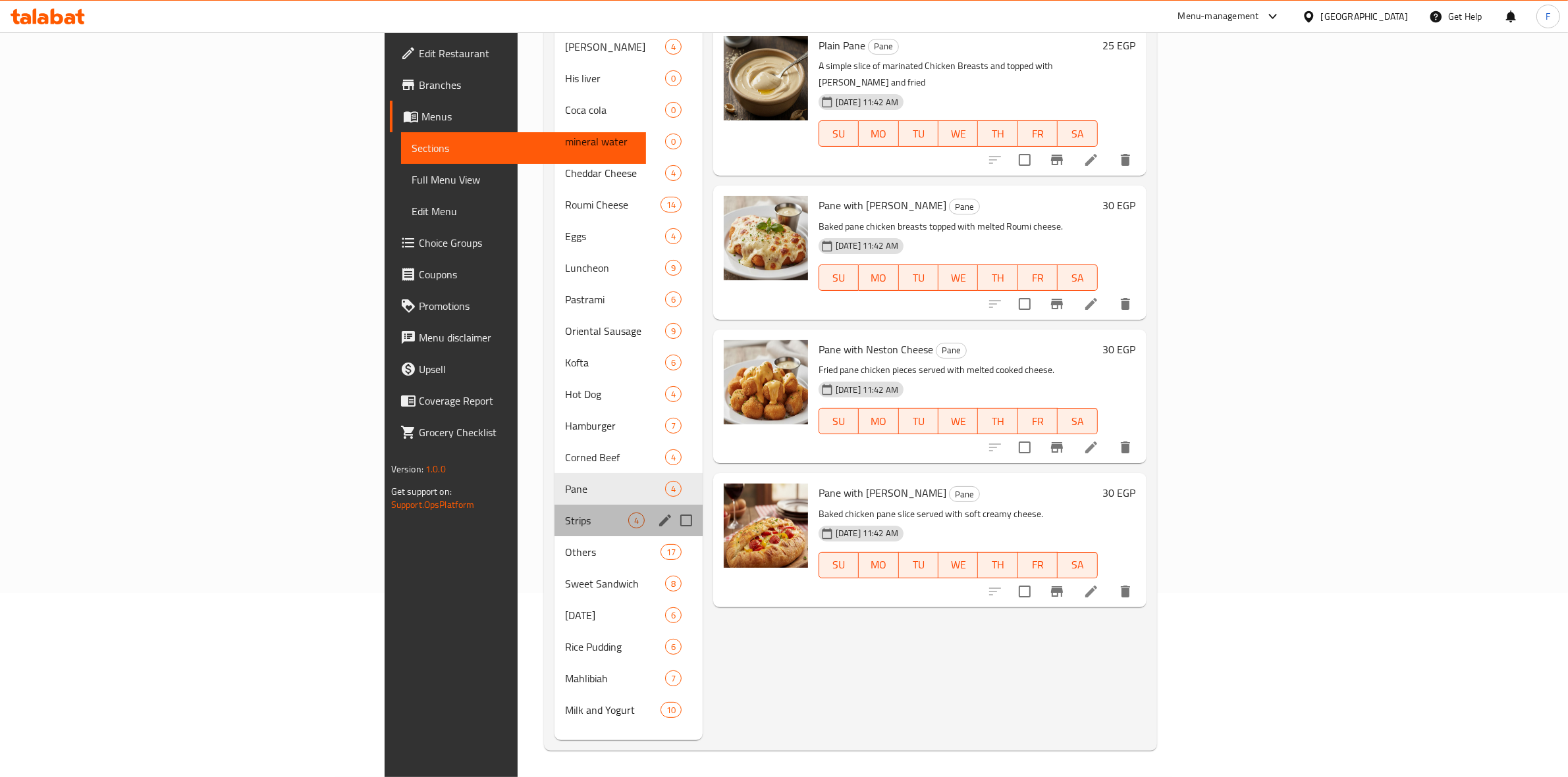
click at [554, 508] on div "Strips 4" at bounding box center [628, 520] width 148 height 32
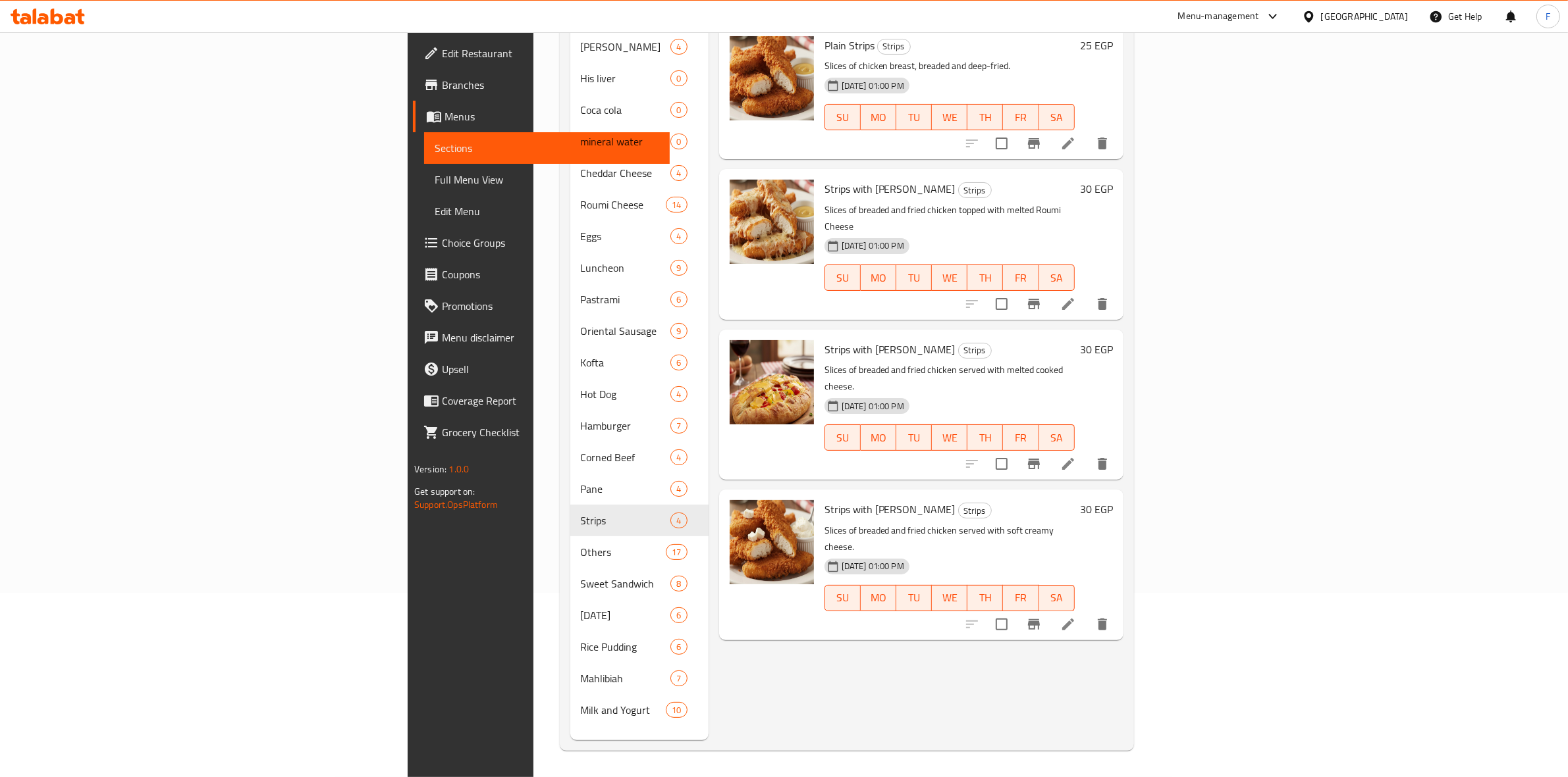
scroll to position [185, 0]
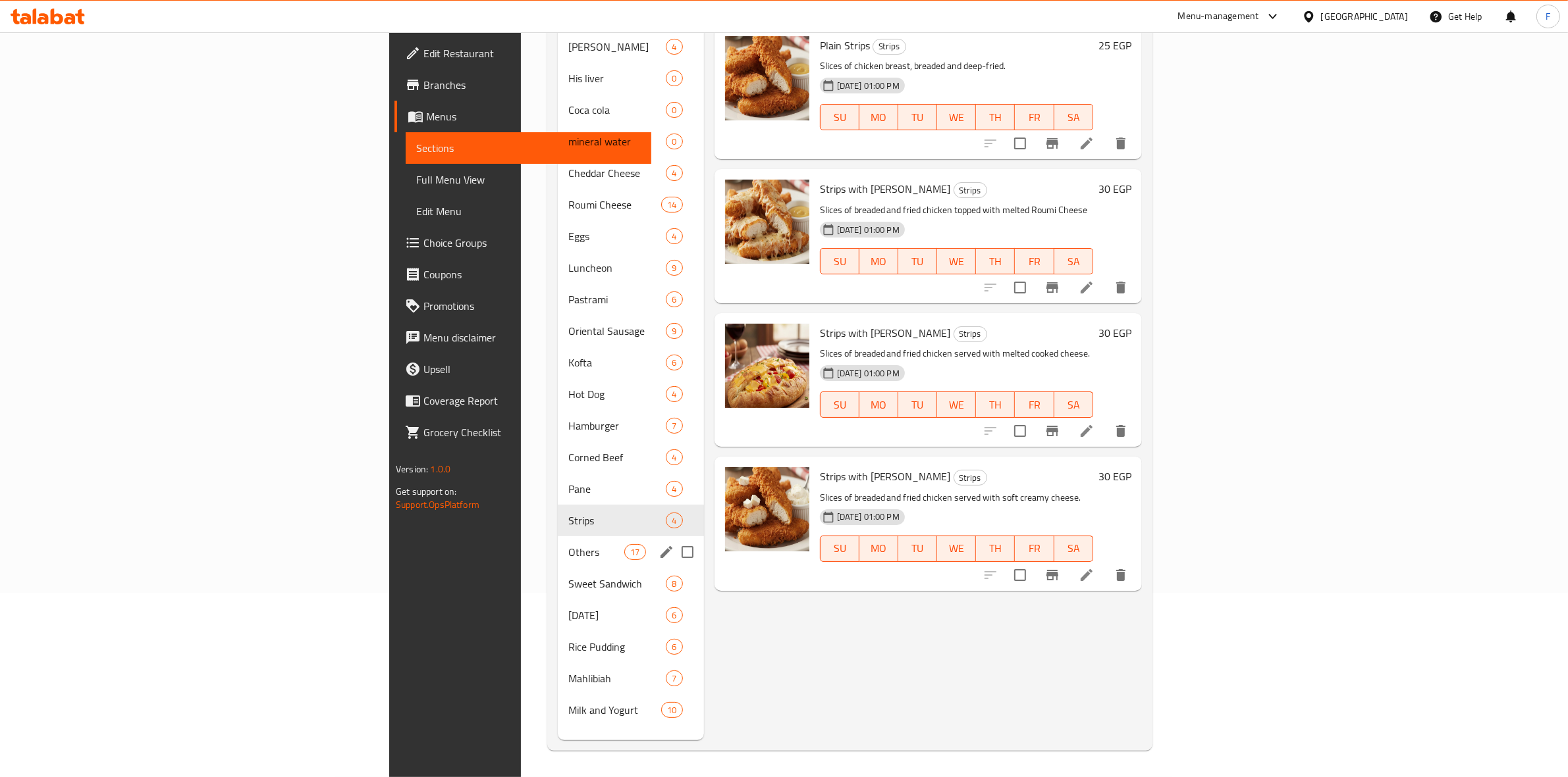
click at [568, 544] on span "Others" at bounding box center [596, 552] width 56 height 16
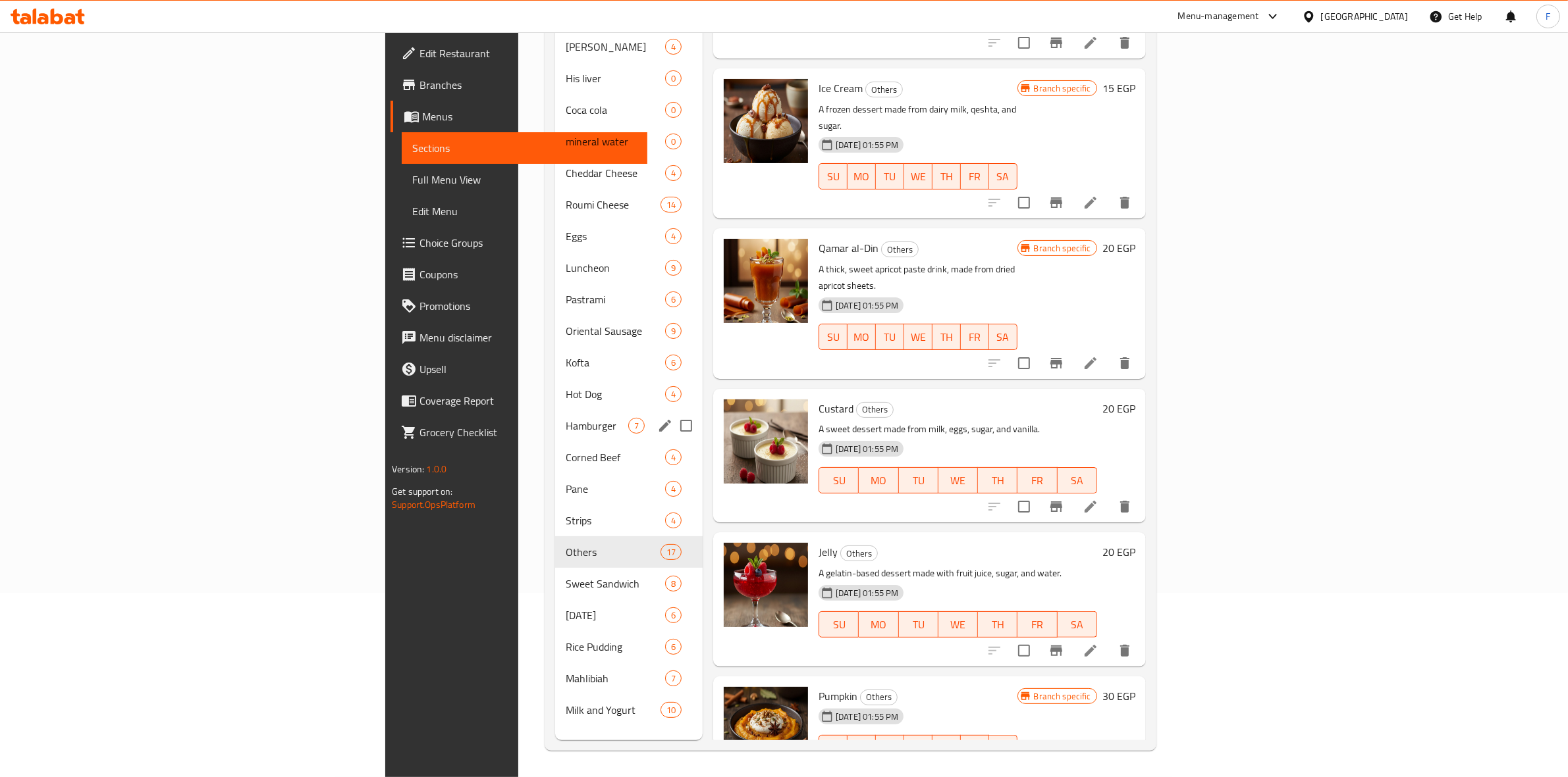
scroll to position [1597, 0]
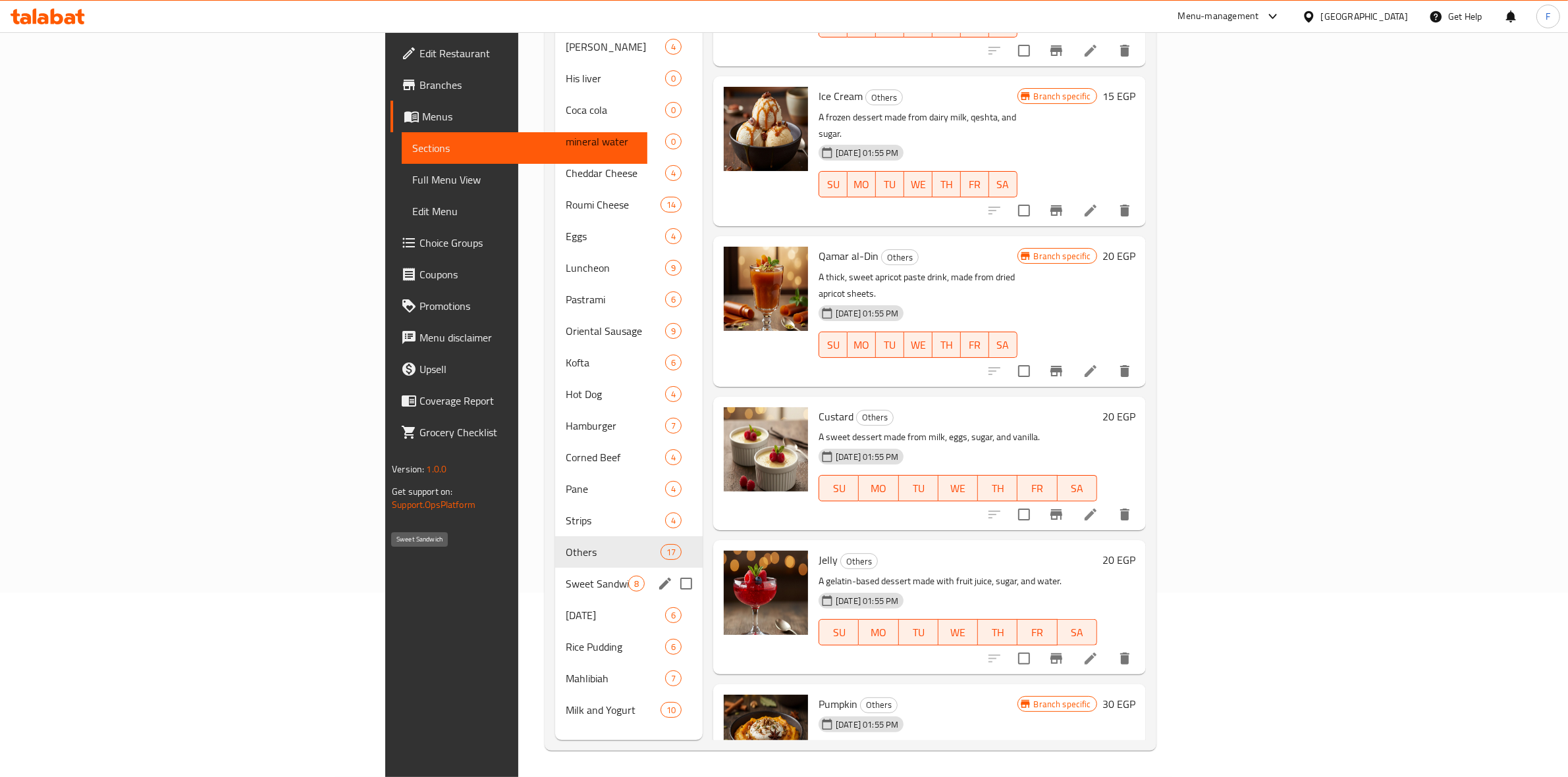
click at [565, 576] on span "Sweet Sandwich" at bounding box center [596, 584] width 63 height 16
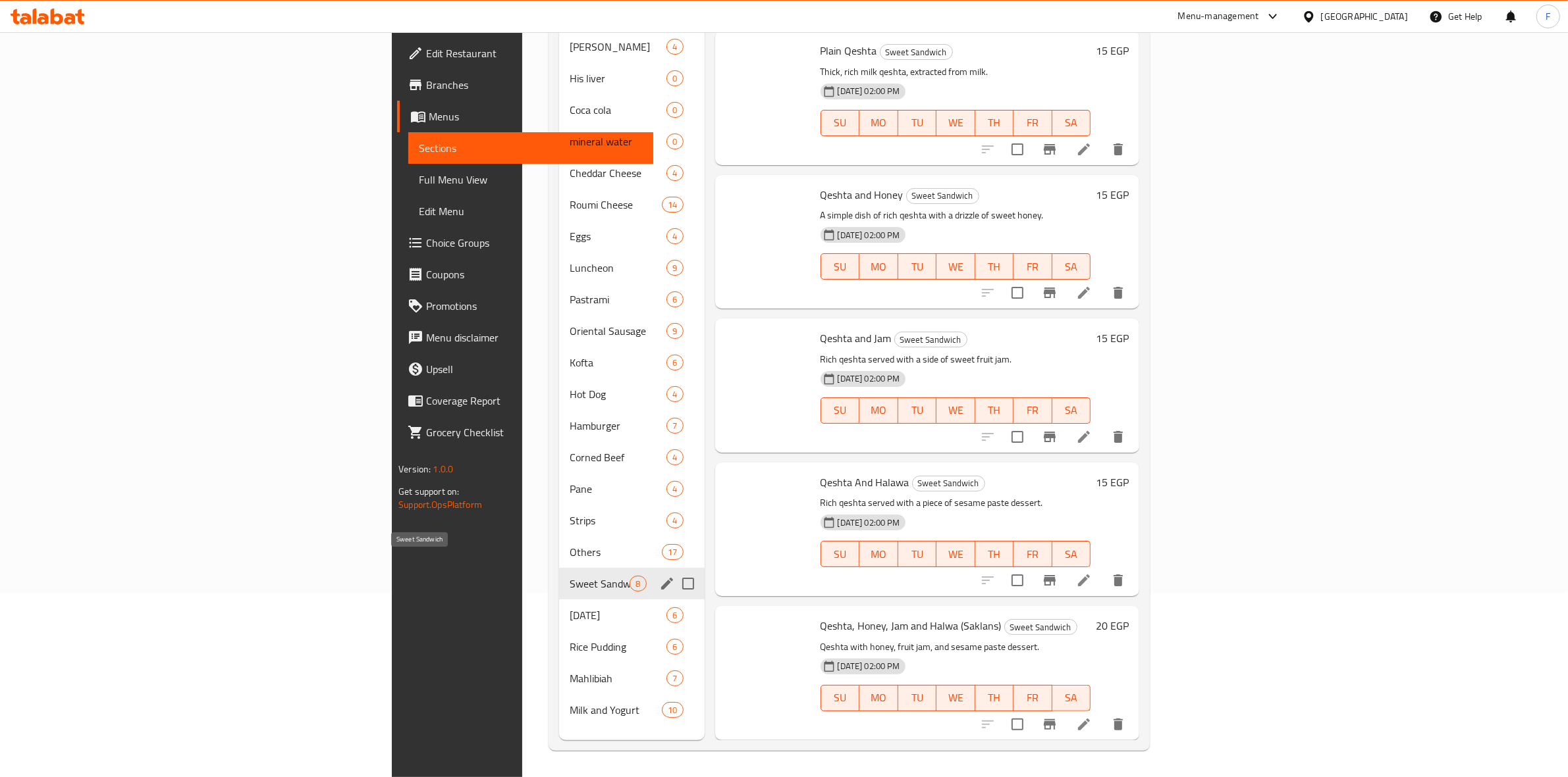
scroll to position [405, 0]
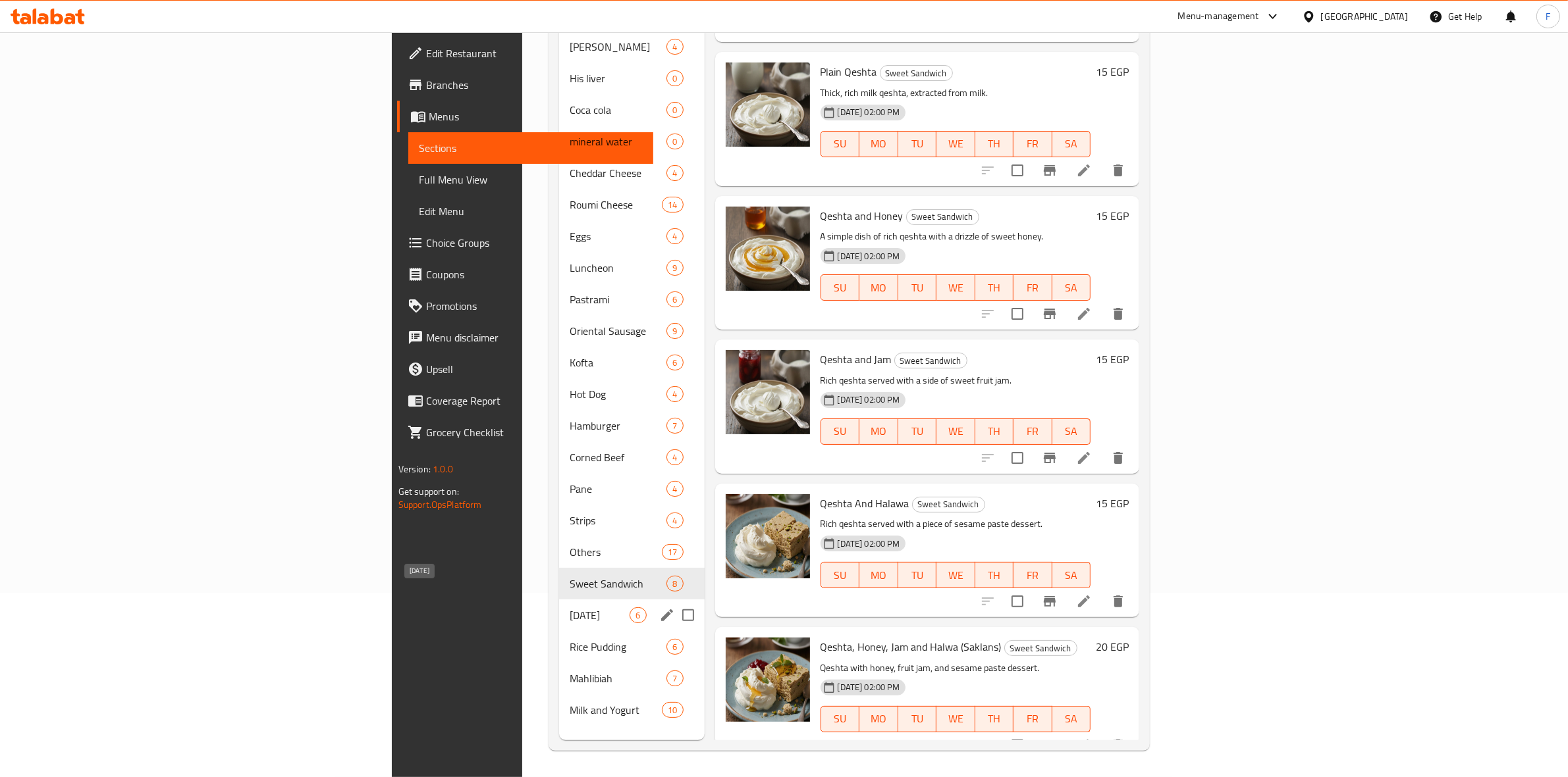
click at [569, 608] on span "[DATE]" at bounding box center [599, 615] width 60 height 16
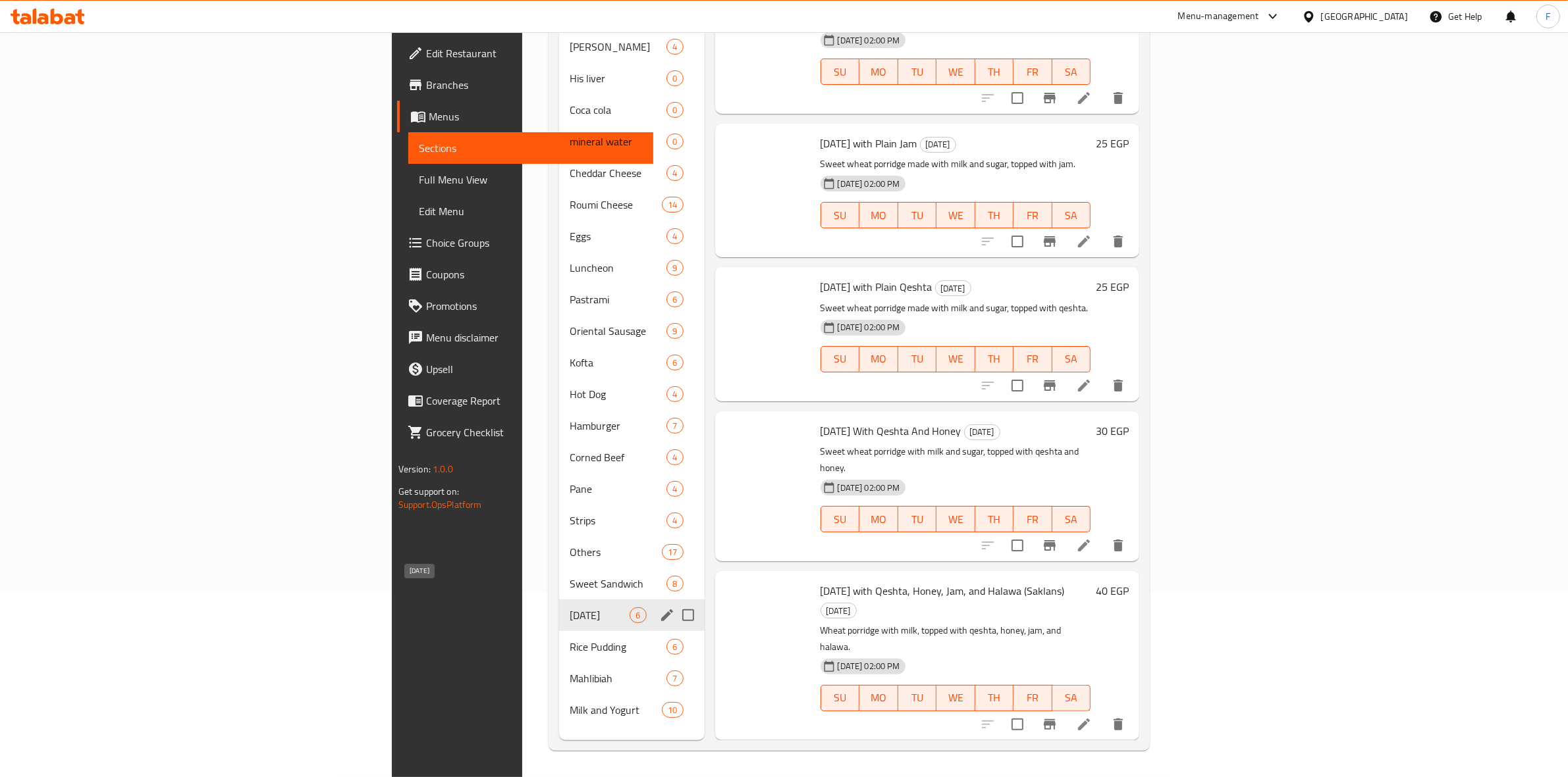
scroll to position [117, 0]
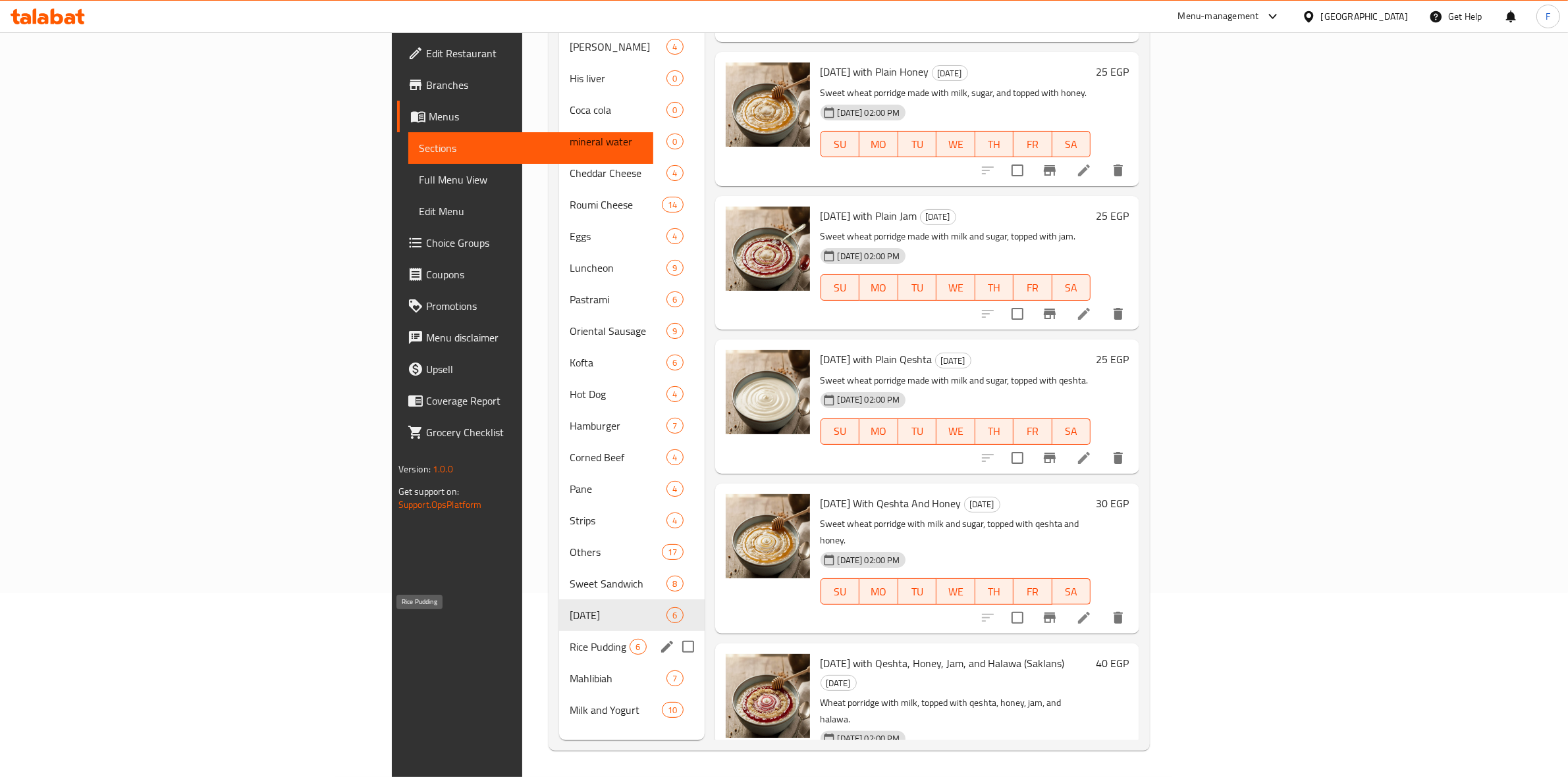
click at [569, 639] on span "Rice Pudding" at bounding box center [599, 647] width 60 height 16
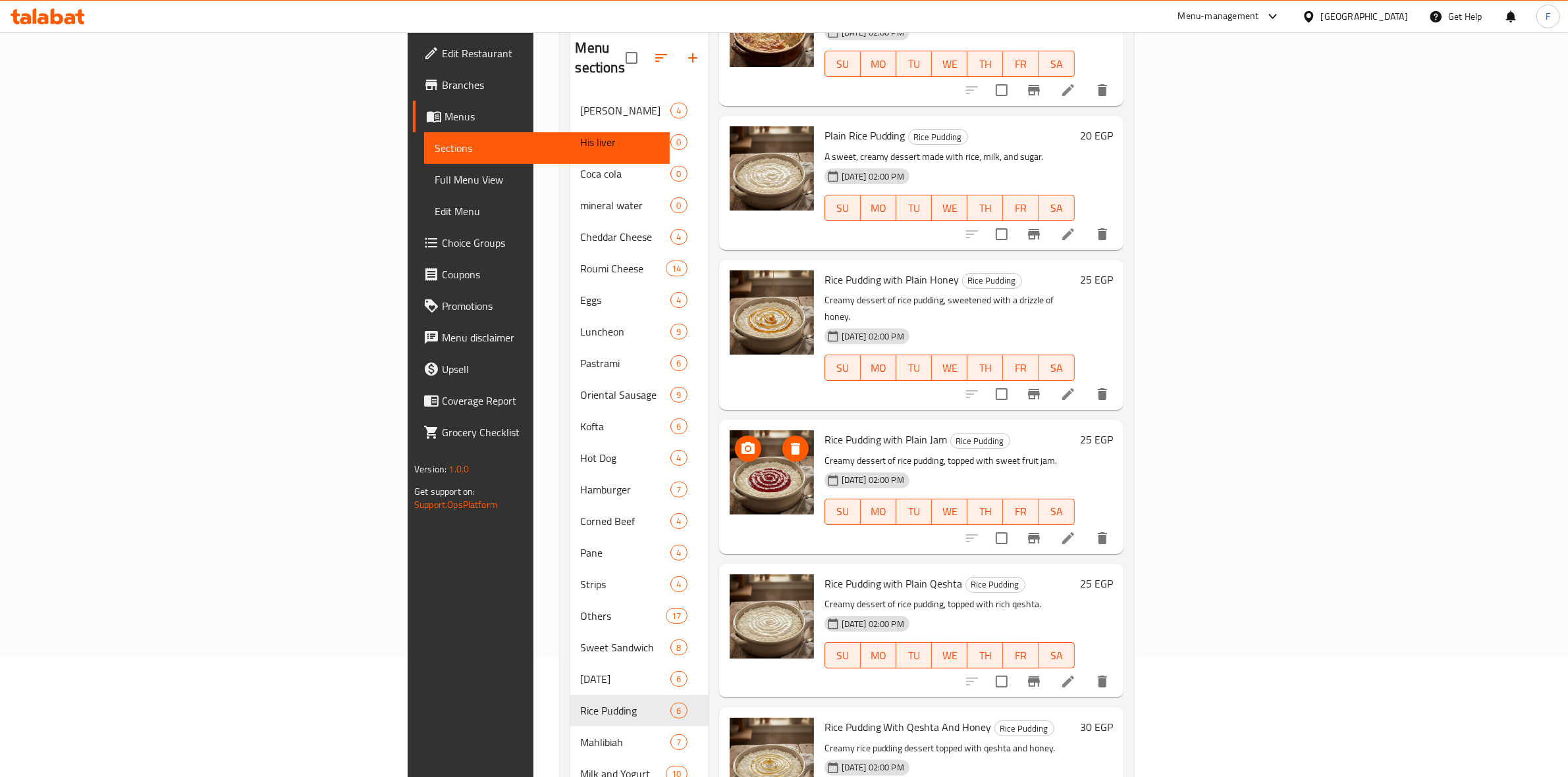
scroll to position [185, 0]
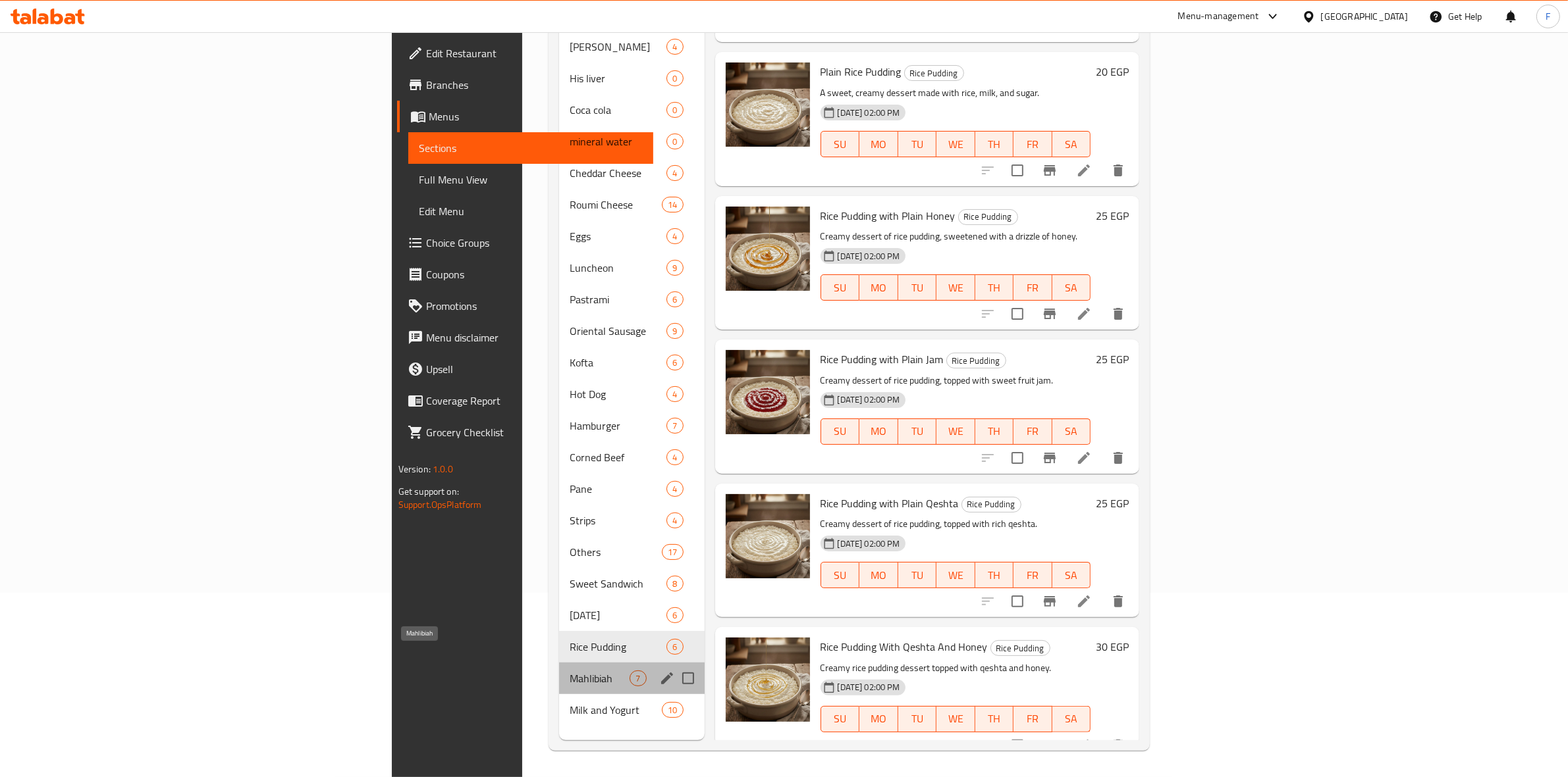
click at [569, 670] on span "Mahlibiah" at bounding box center [599, 678] width 60 height 16
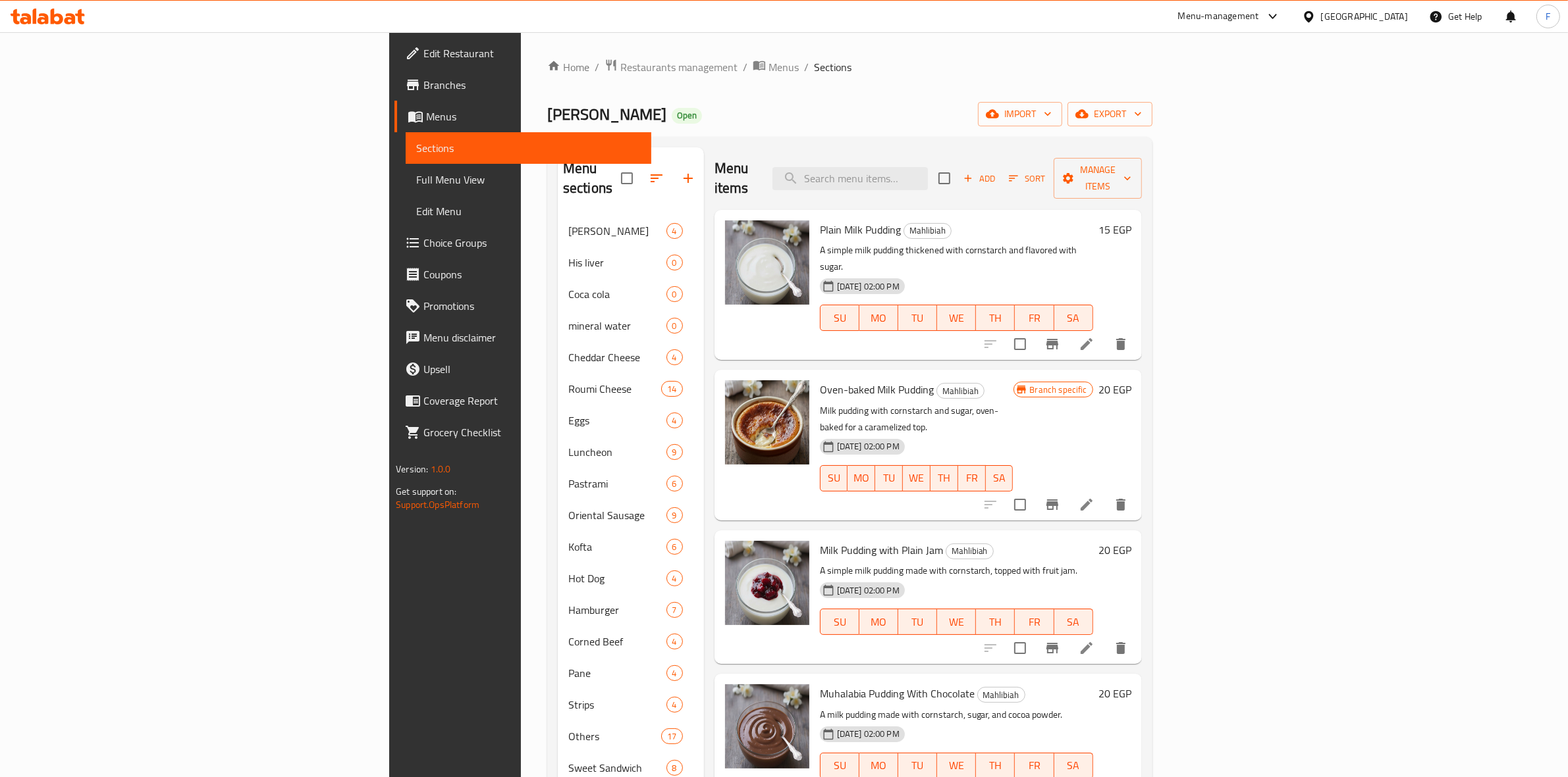
drag, startPoint x: 1143, startPoint y: 76, endPoint x: 596, endPoint y: 30, distance: 548.9
click at [1143, 76] on div "Home / Restaurants management / Menus / Sections [PERSON_NAME] Open import expo…" at bounding box center [850, 497] width 605 height 877
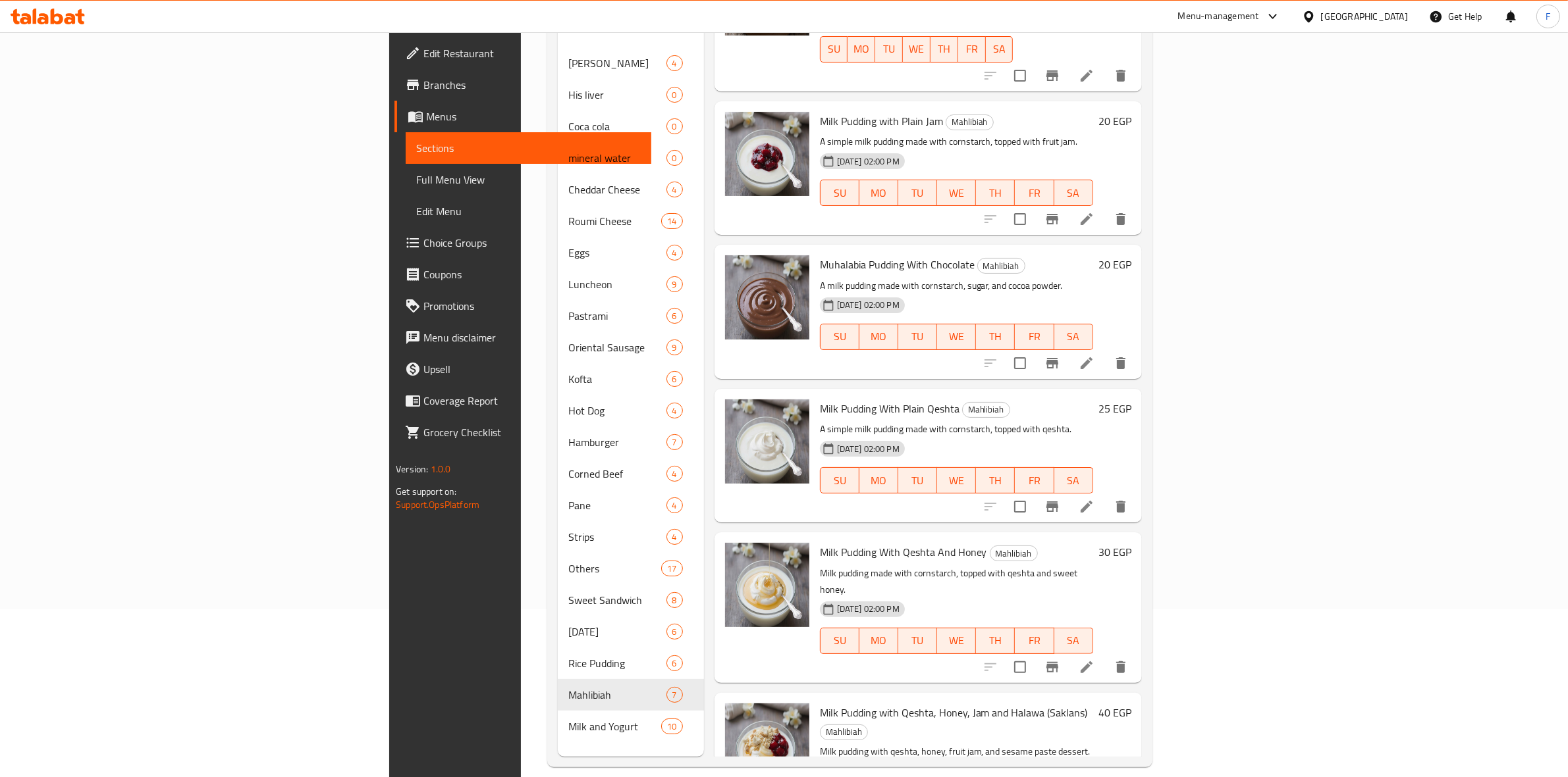
scroll to position [185, 0]
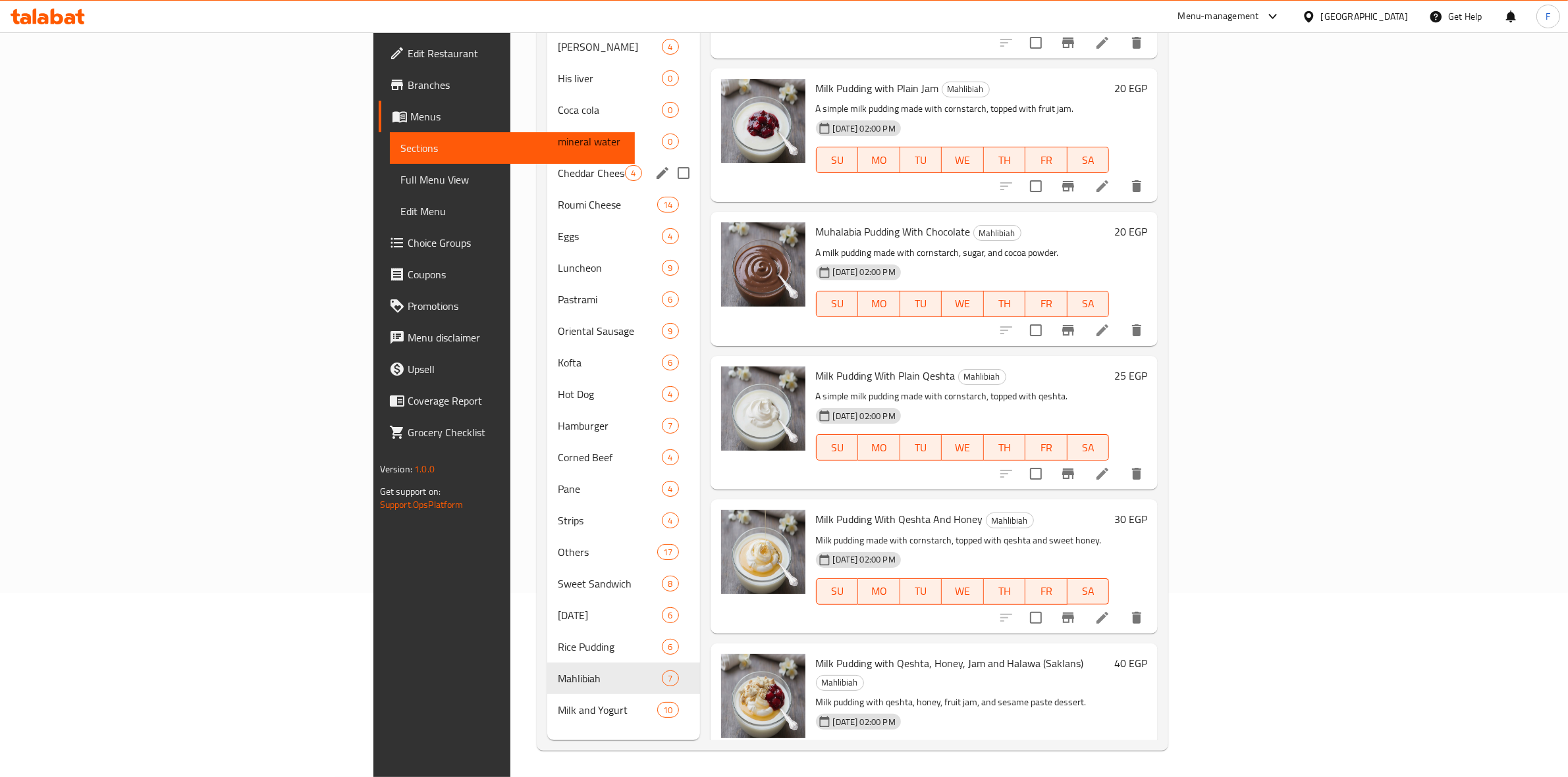
click at [558, 165] on span "Cheddar Cheese" at bounding box center [592, 173] width 67 height 16
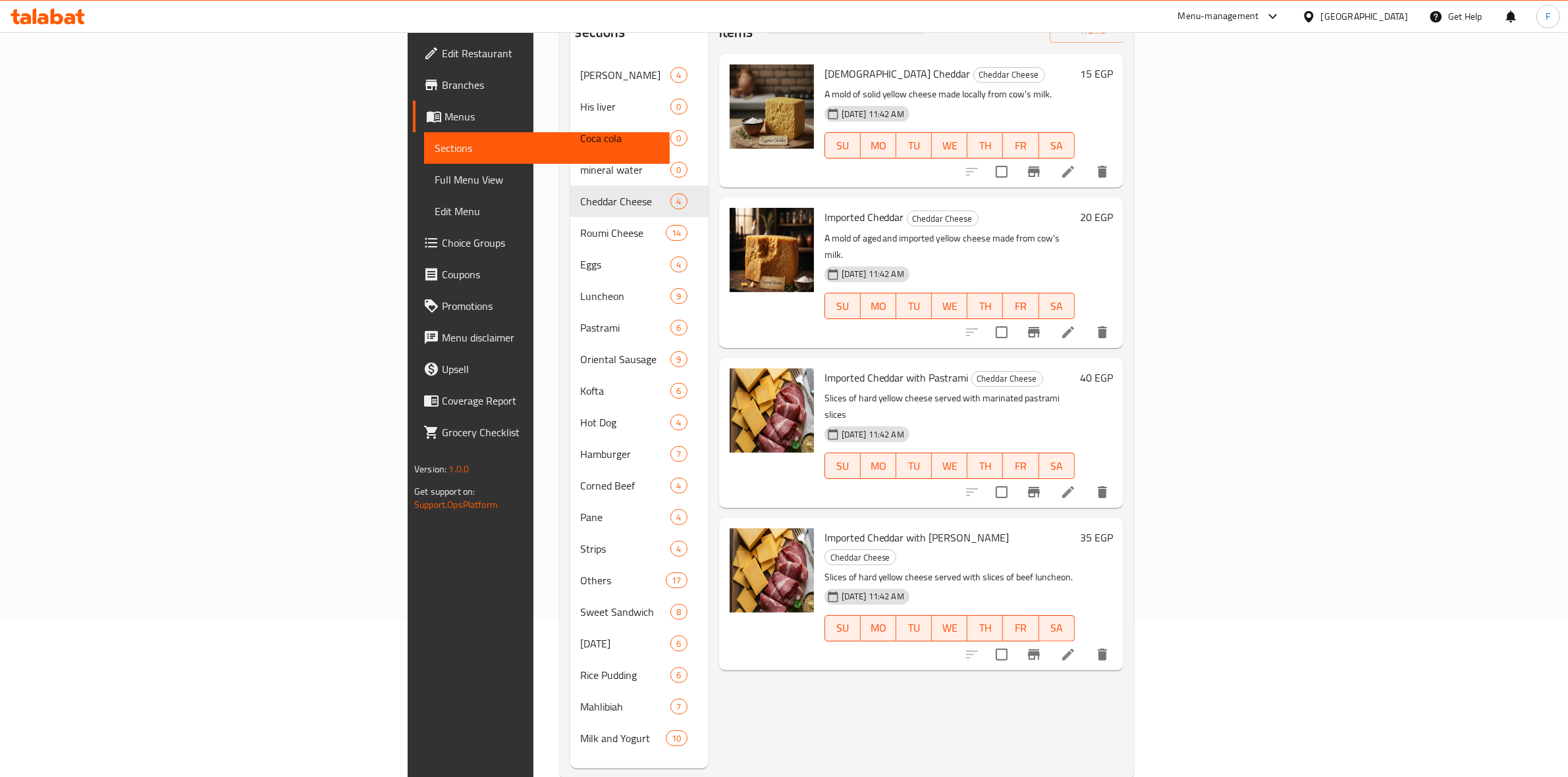
scroll to position [185, 0]
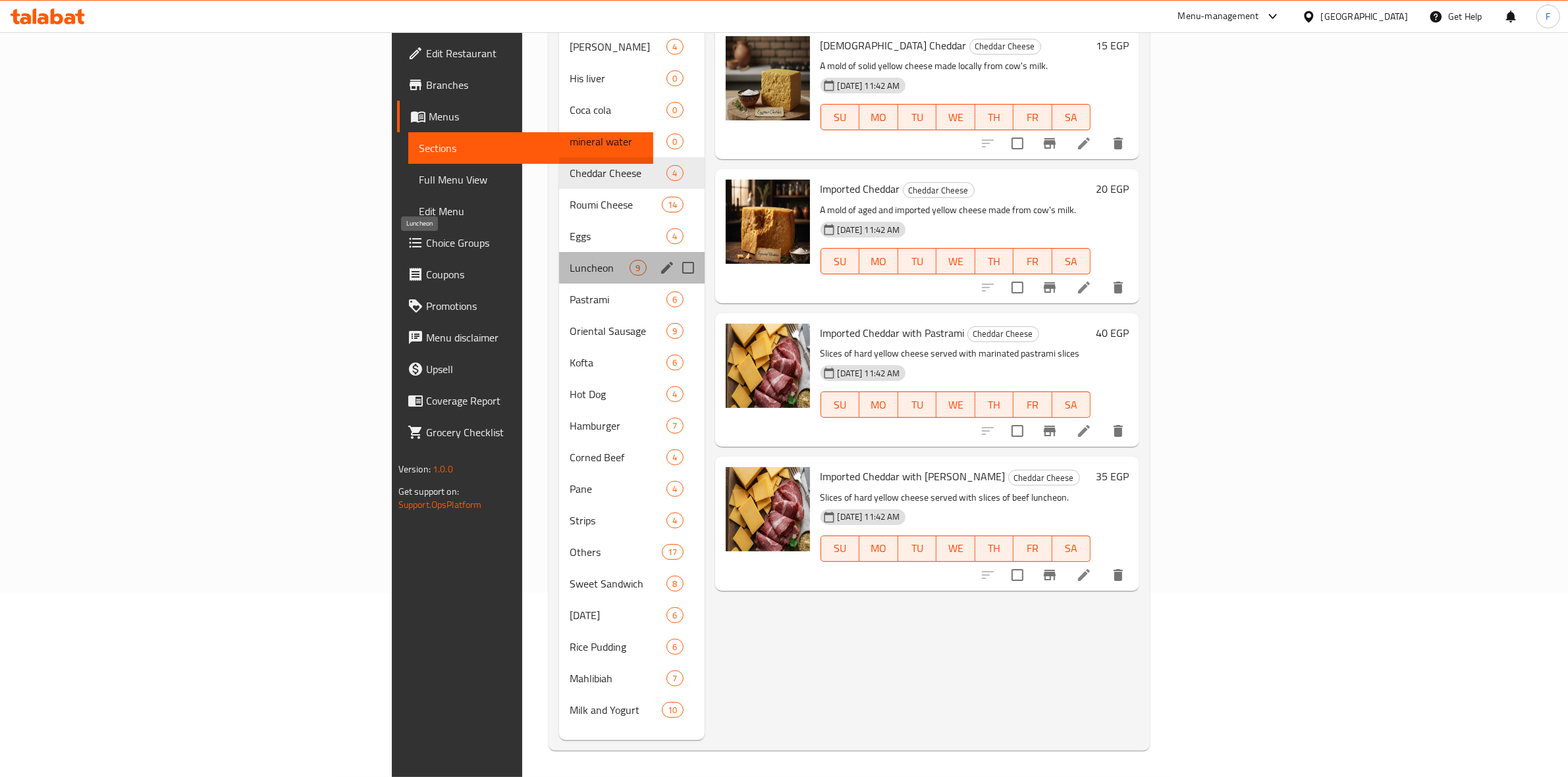
click at [569, 260] on span "Luncheon" at bounding box center [599, 268] width 60 height 16
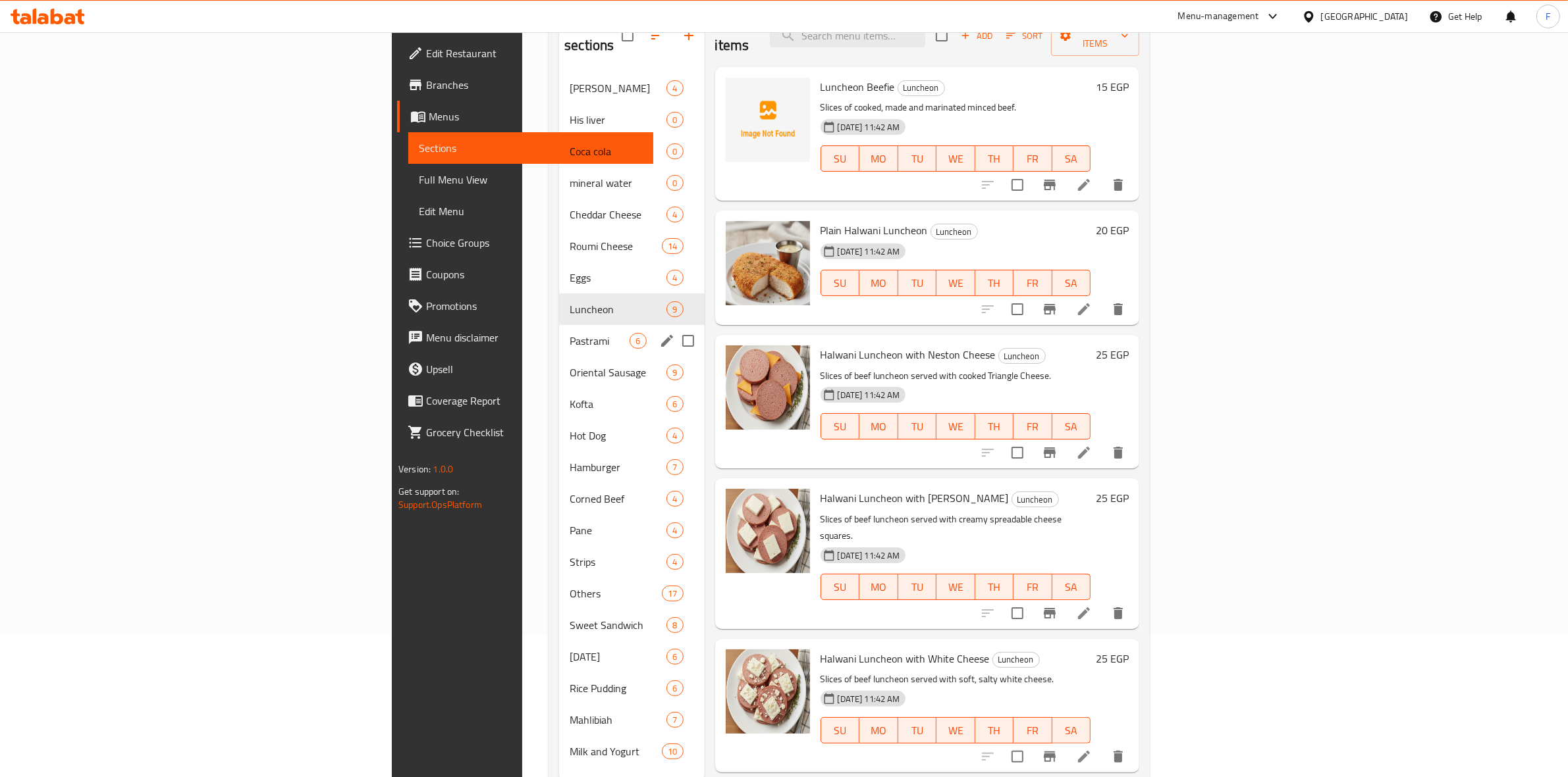
scroll to position [21, 0]
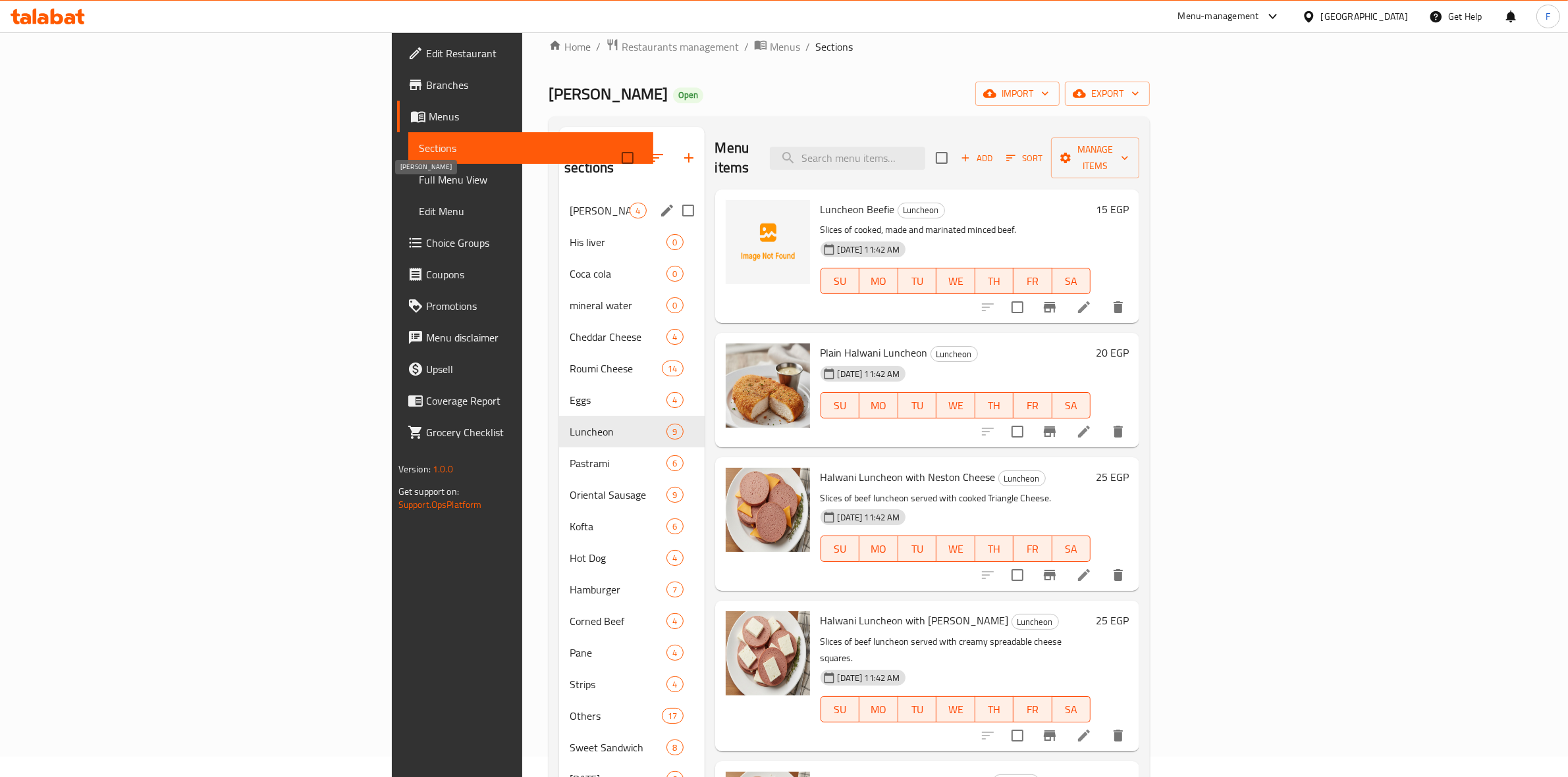
click at [569, 203] on span "[PERSON_NAME]" at bounding box center [599, 211] width 60 height 16
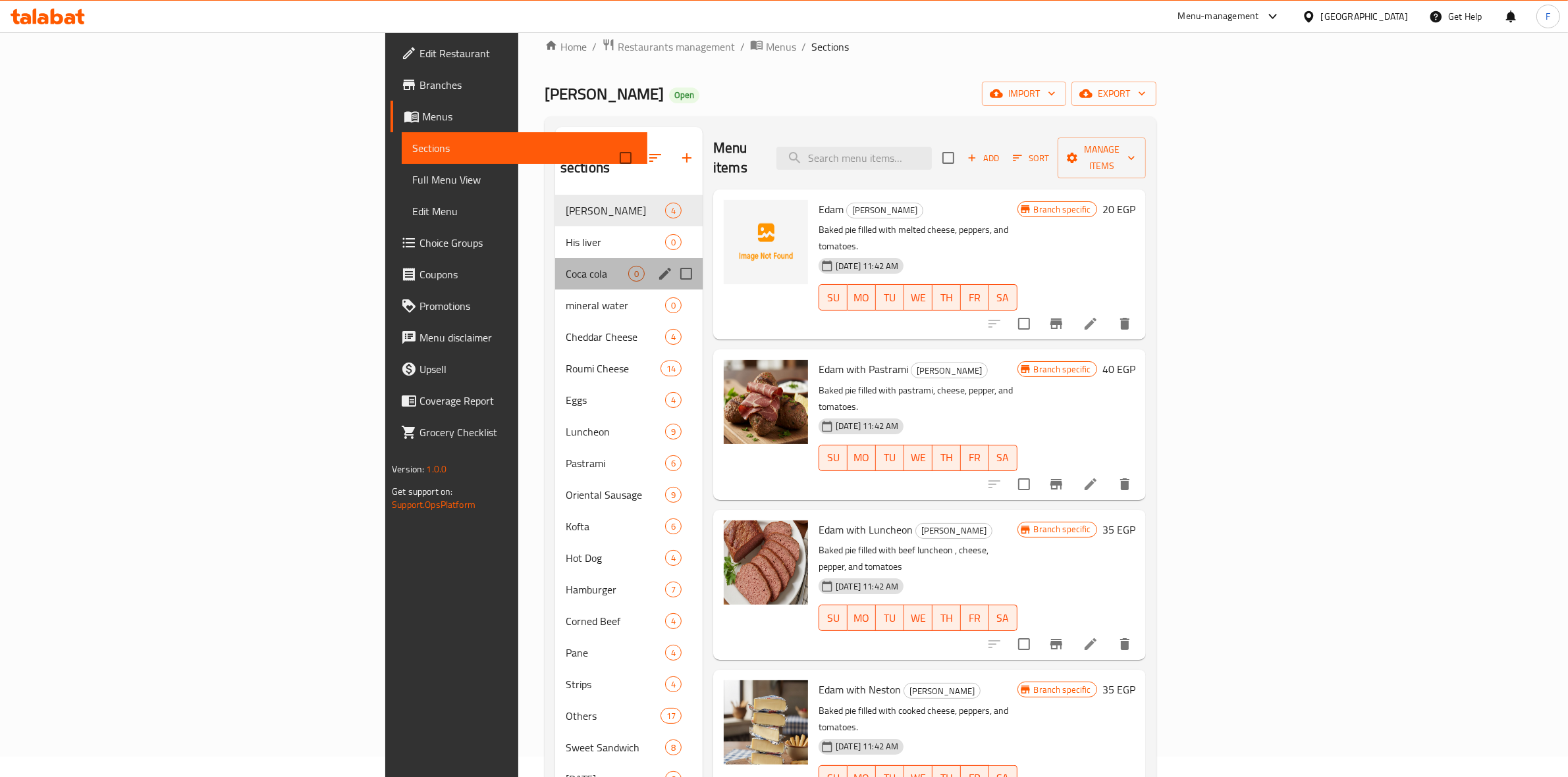
click at [555, 268] on div "Coca cola 0" at bounding box center [629, 274] width 147 height 32
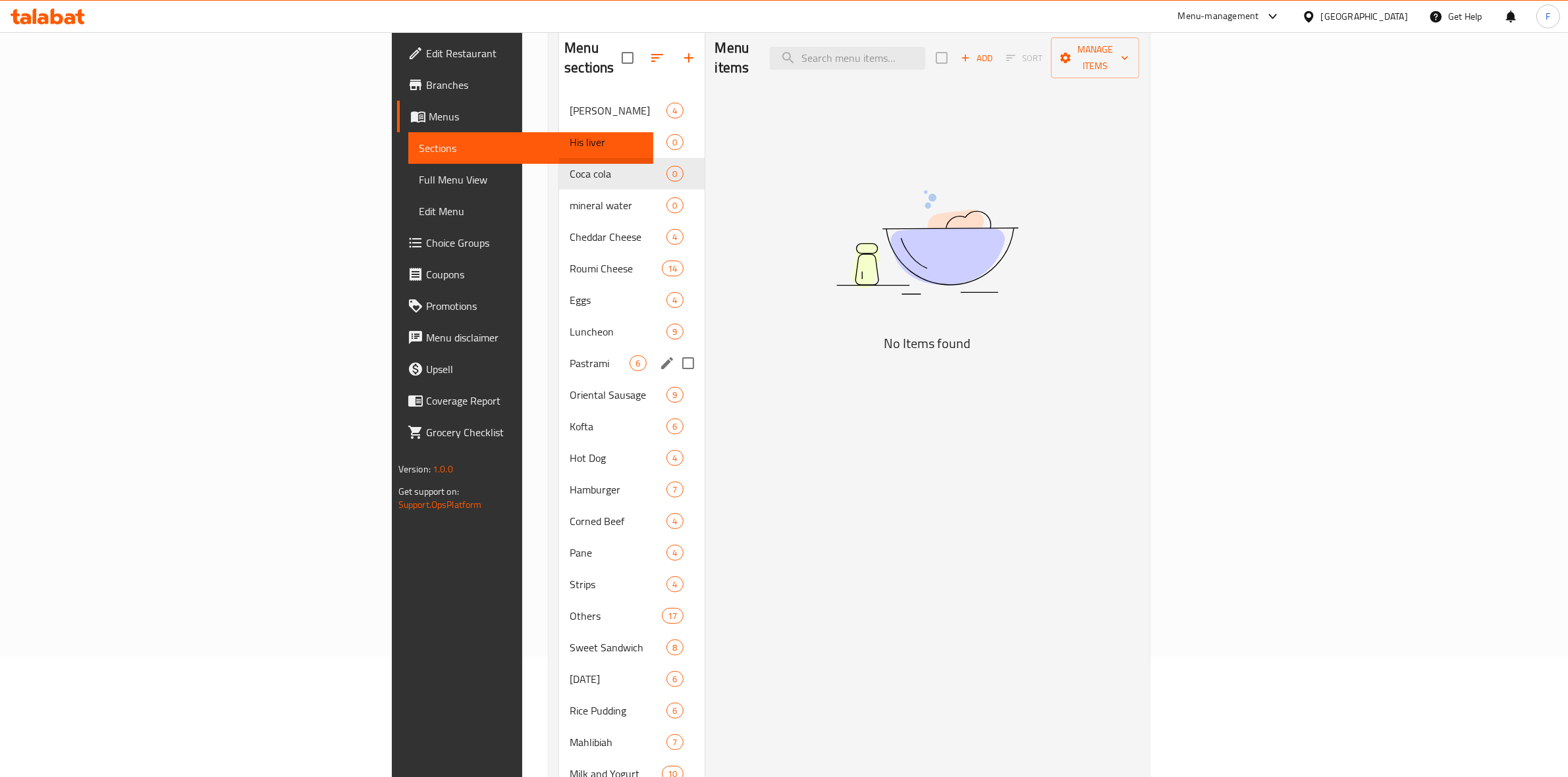
scroll to position [185, 0]
